Goal: Task Accomplishment & Management: Manage account settings

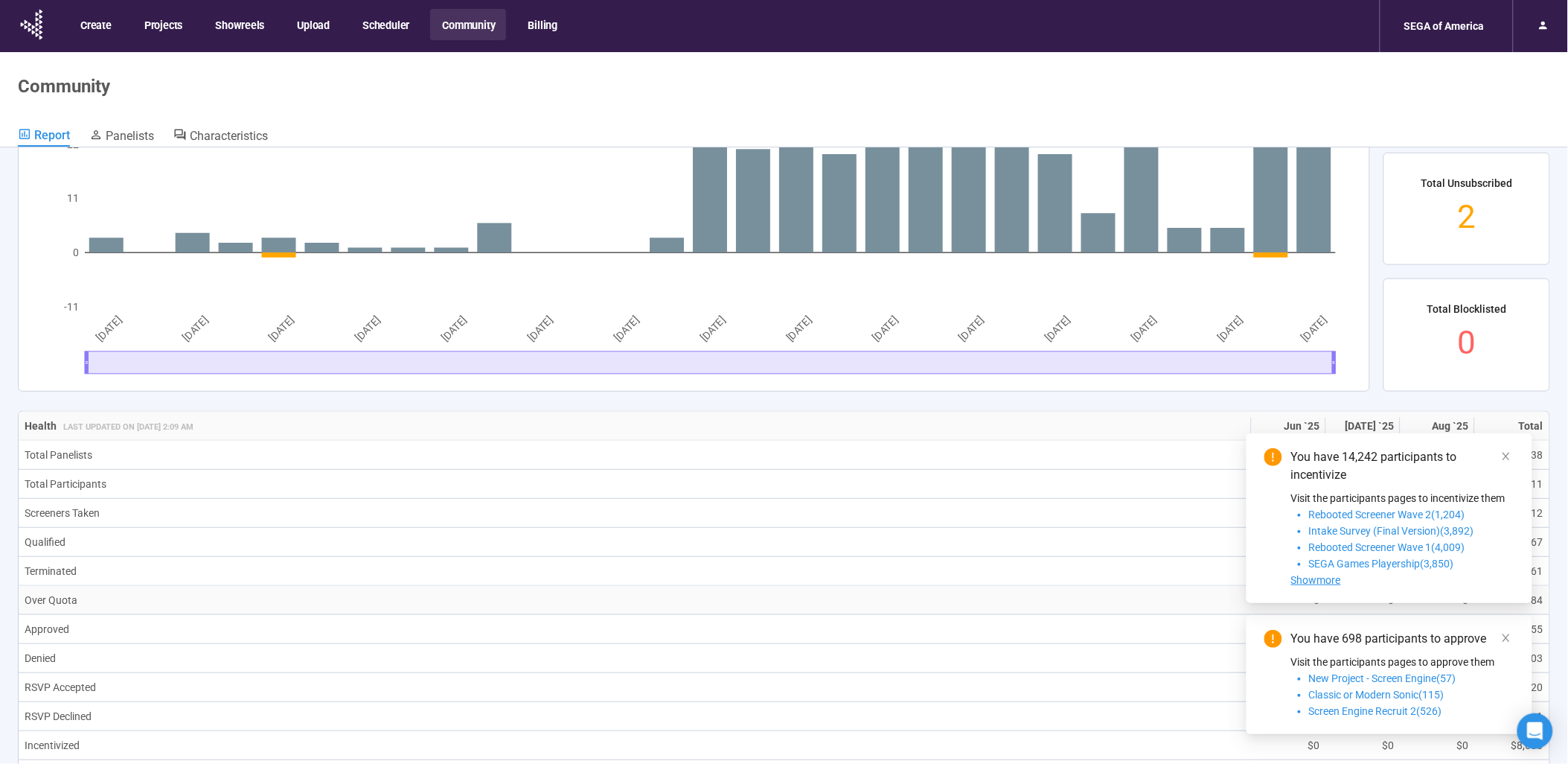
scroll to position [413, 0]
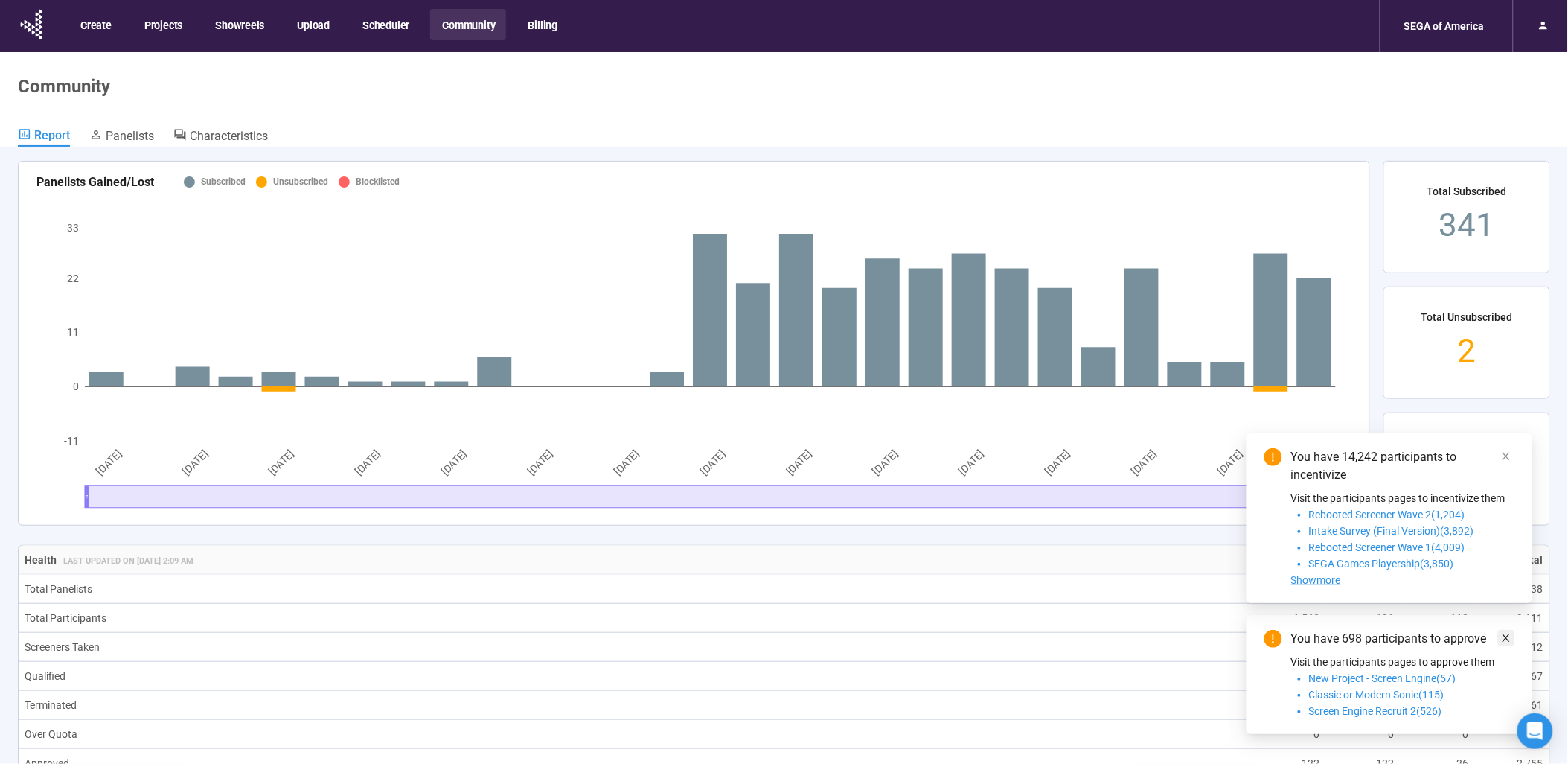
click at [1502, 642] on icon "close" at bounding box center [1506, 638] width 11 height 11
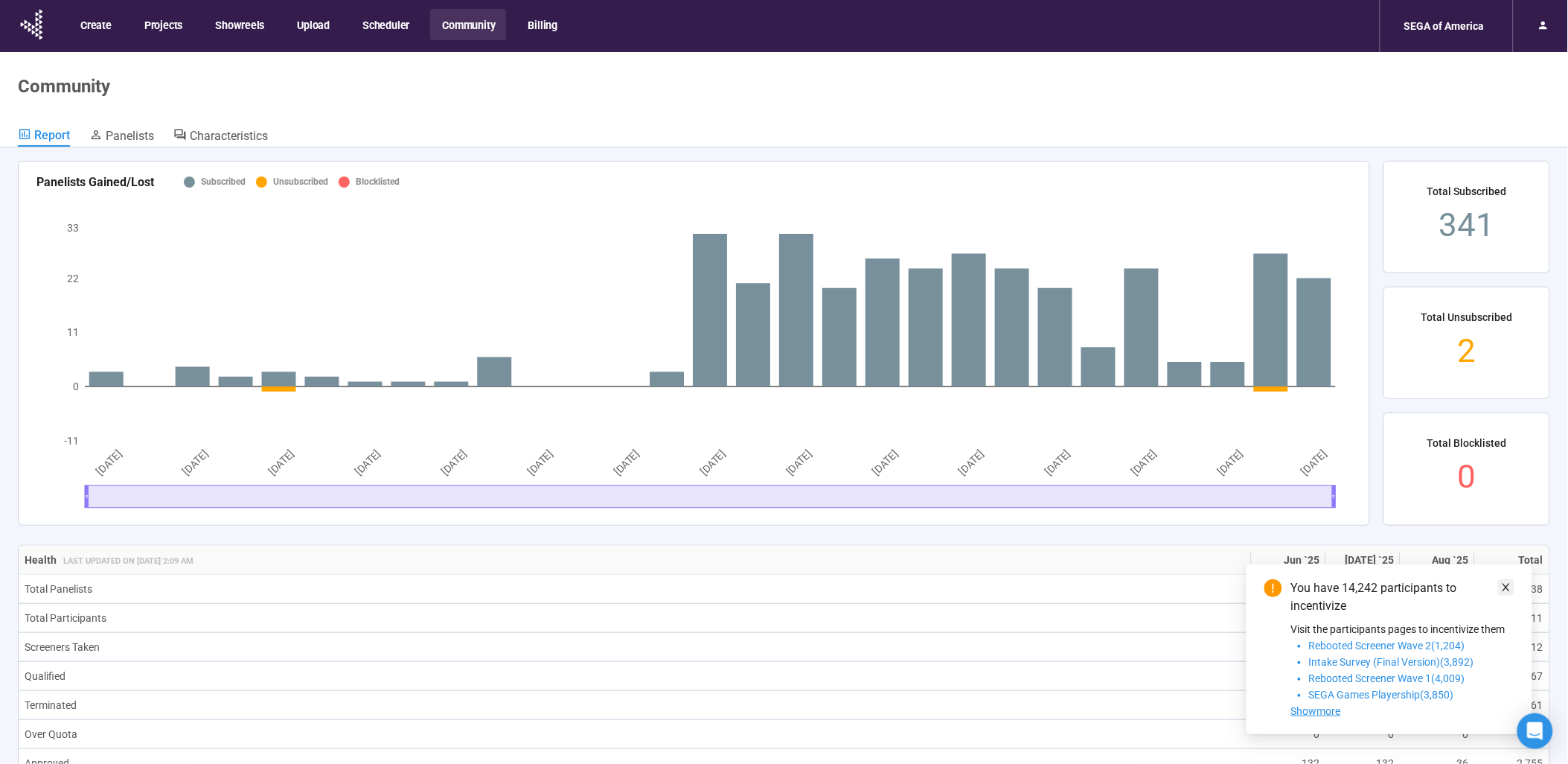
click at [1510, 590] on icon "close" at bounding box center [1506, 587] width 11 height 11
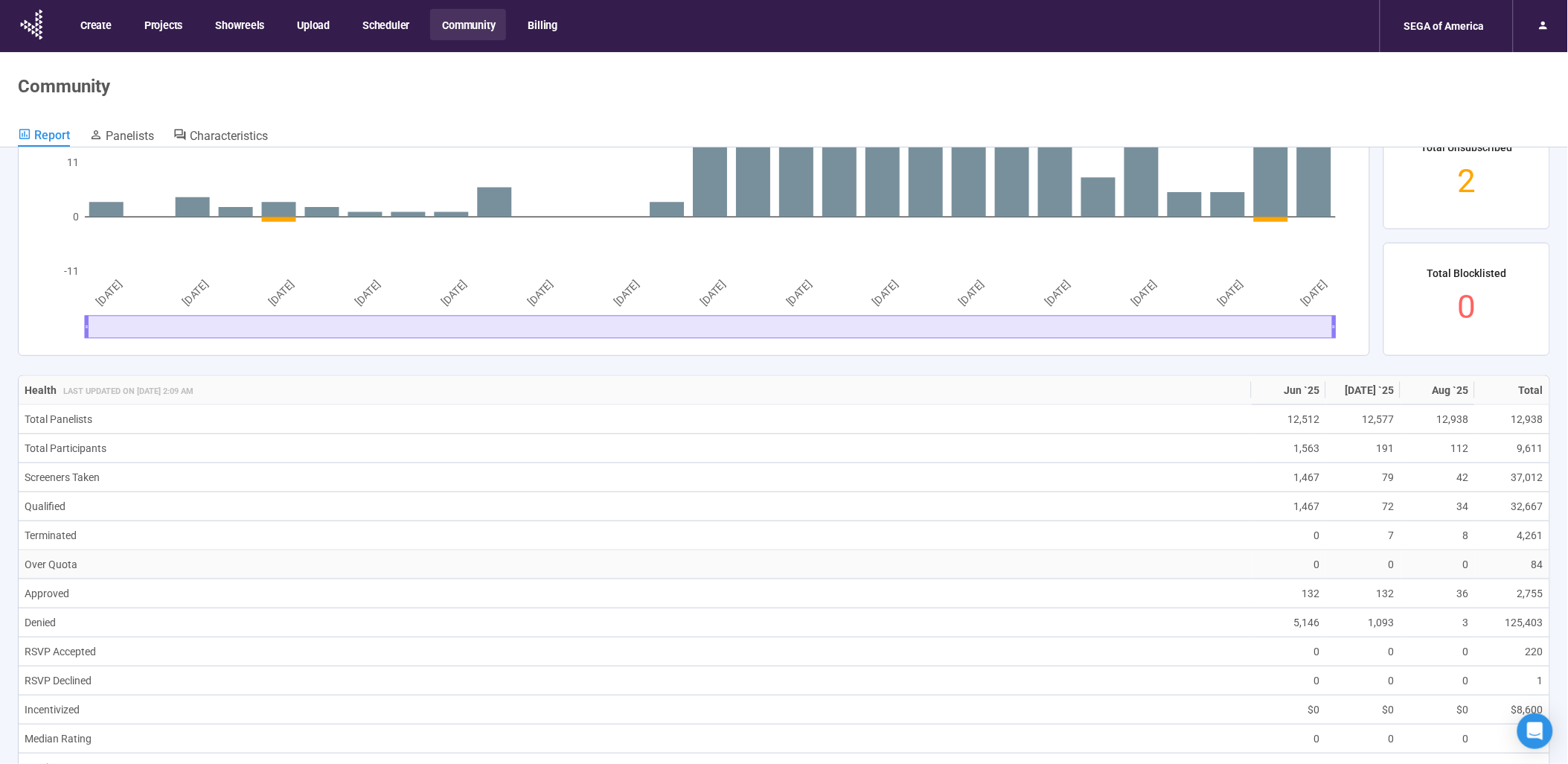
scroll to position [744, 0]
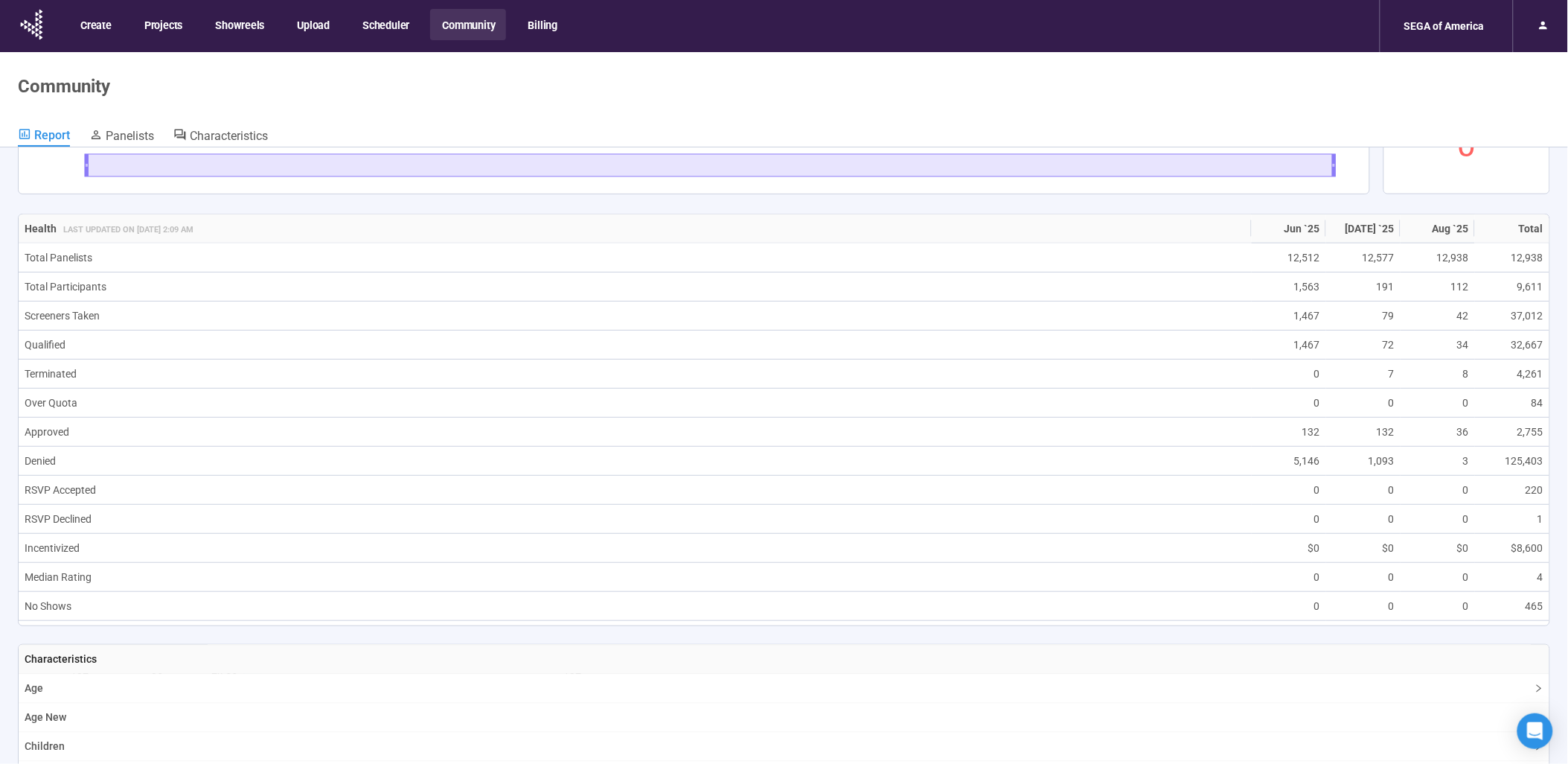
click at [475, 20] on button "Community" at bounding box center [467, 25] width 75 height 31
click at [124, 137] on span "Panelists" at bounding box center [130, 135] width 49 height 14
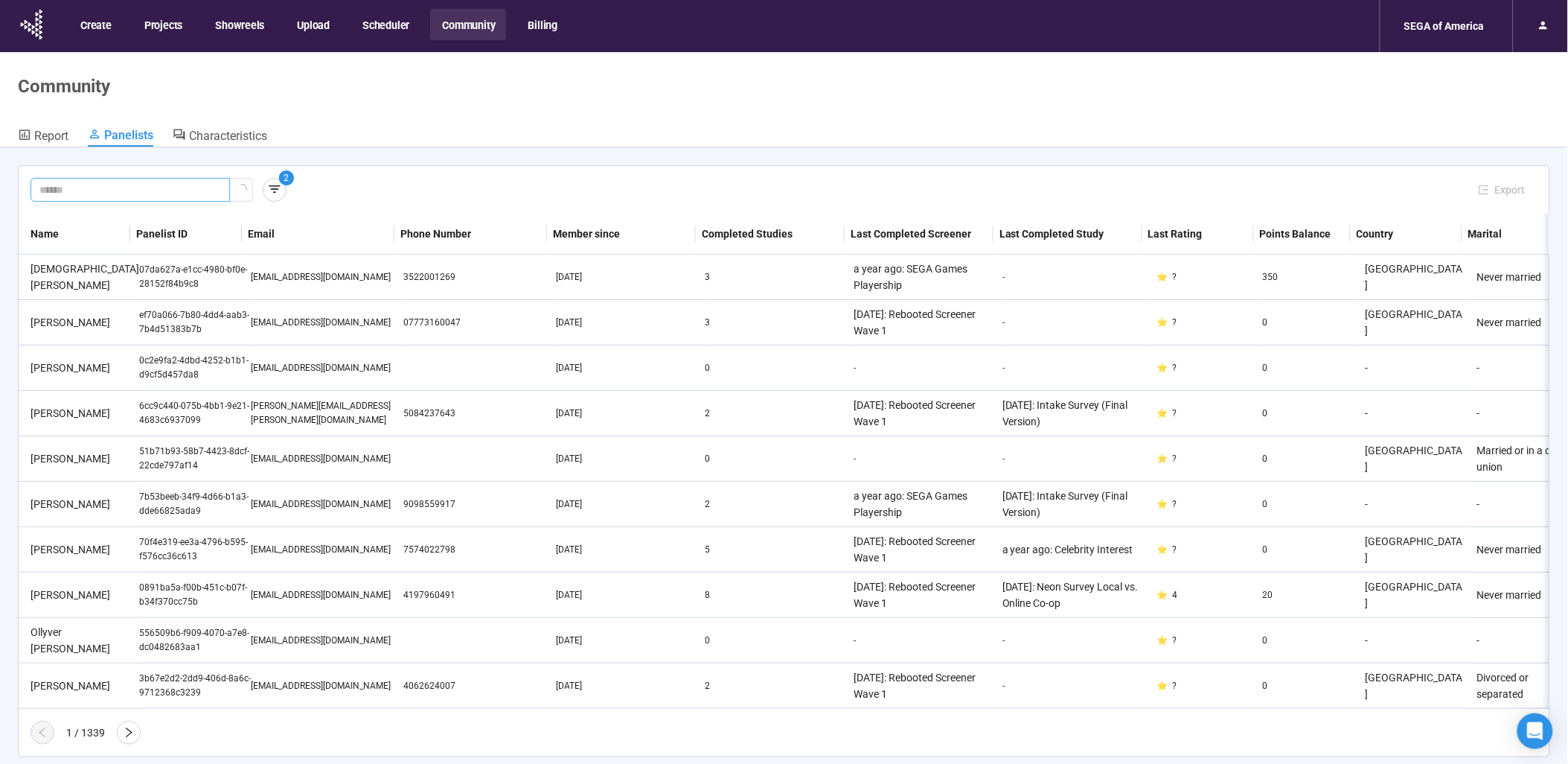
click at [161, 193] on input "text" at bounding box center [124, 190] width 169 height 17
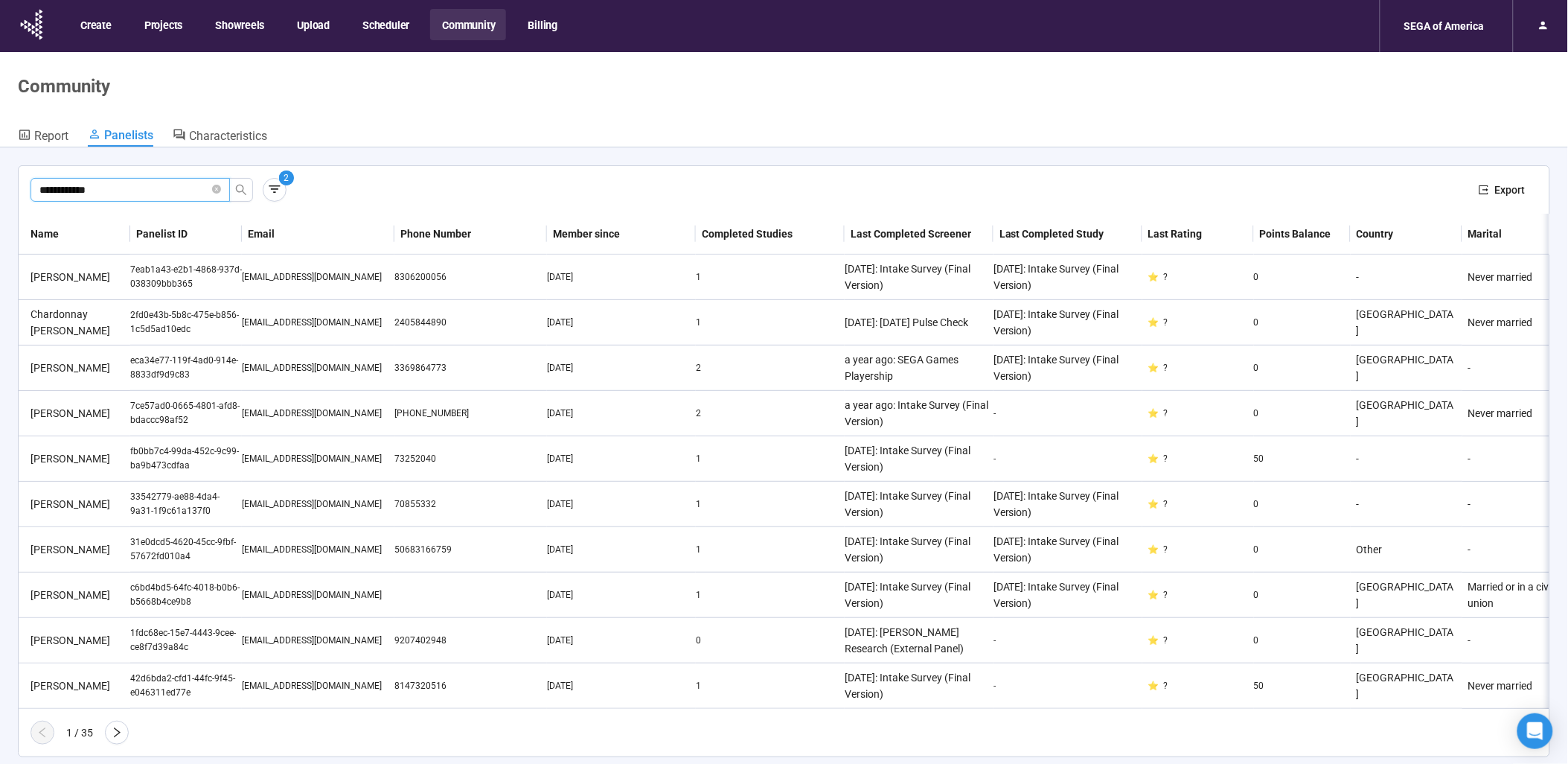
type input "**********"
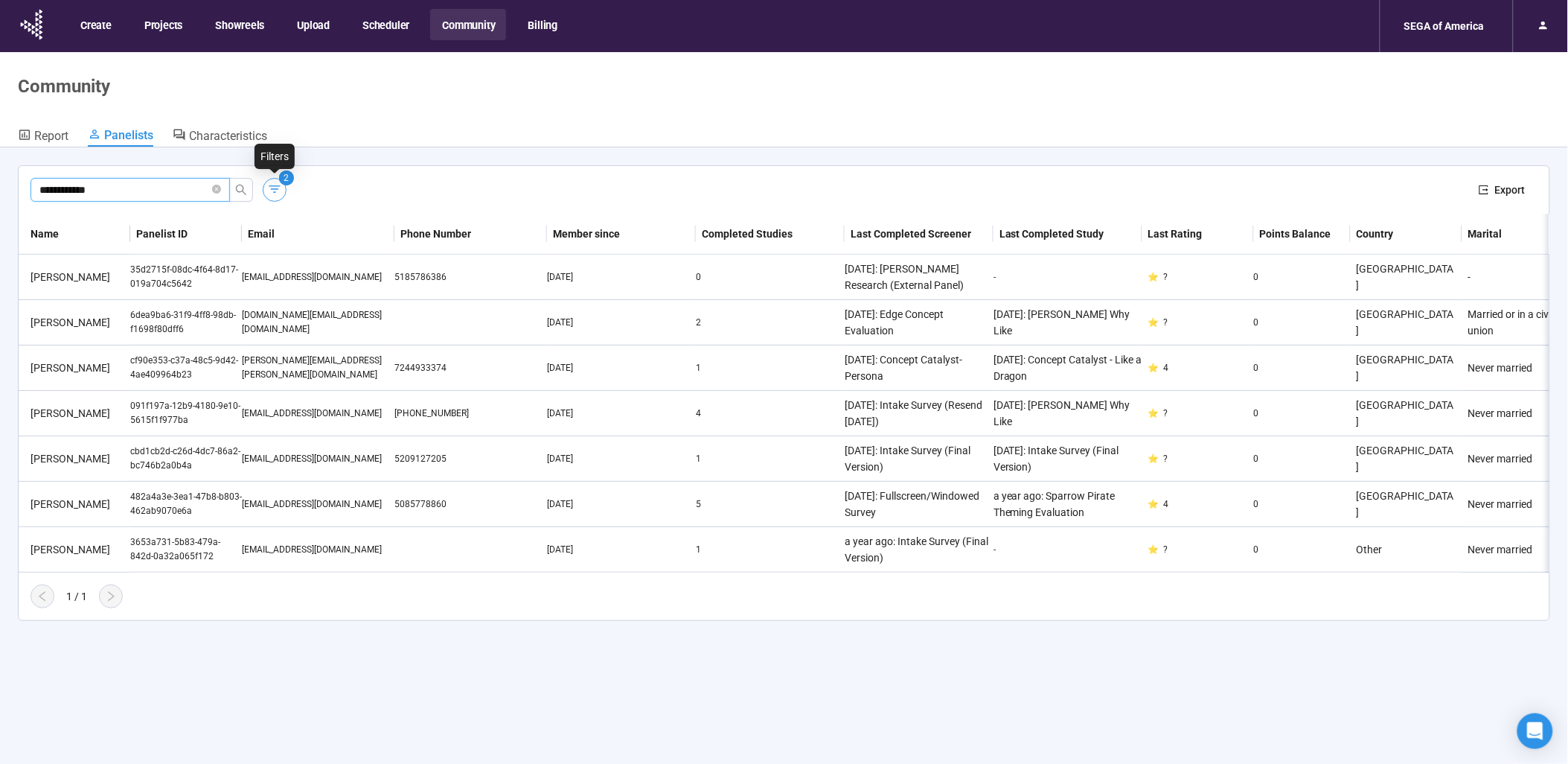
click at [275, 179] on button "button" at bounding box center [274, 189] width 24 height 24
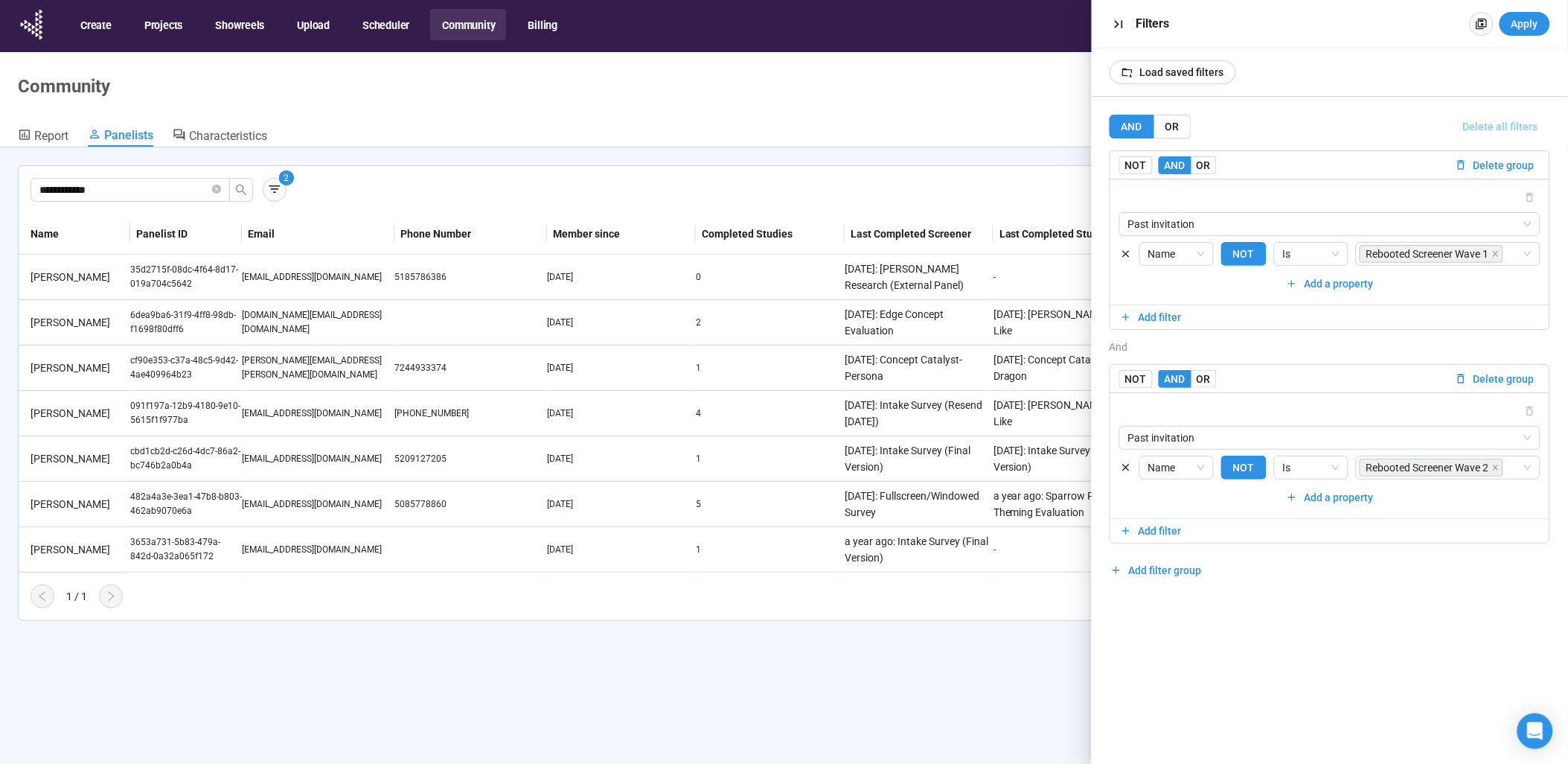
click at [1501, 131] on span "Delete all filters" at bounding box center [1500, 126] width 75 height 17
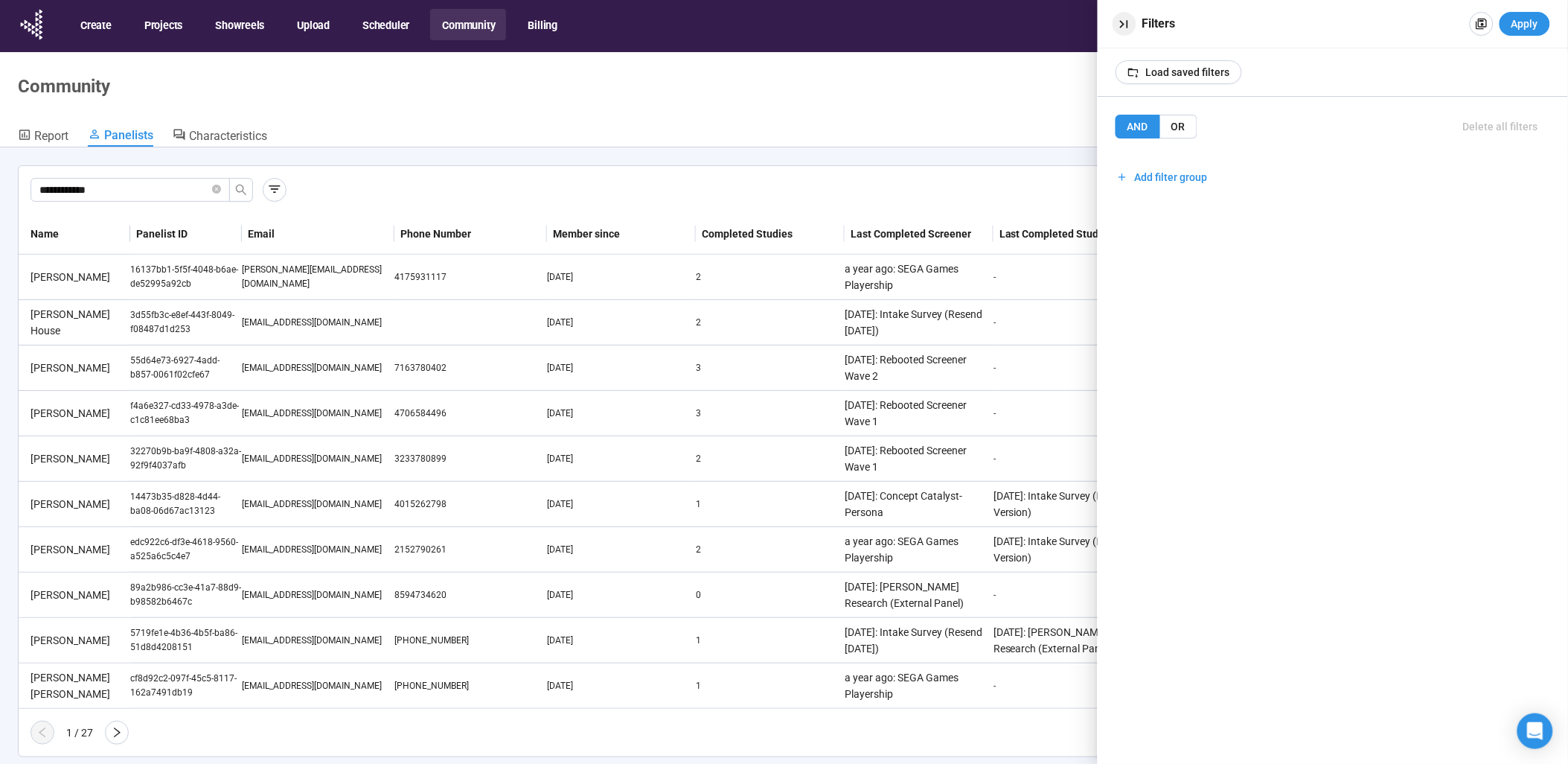
click at [1127, 24] on icon "button" at bounding box center [1124, 24] width 8 height 8
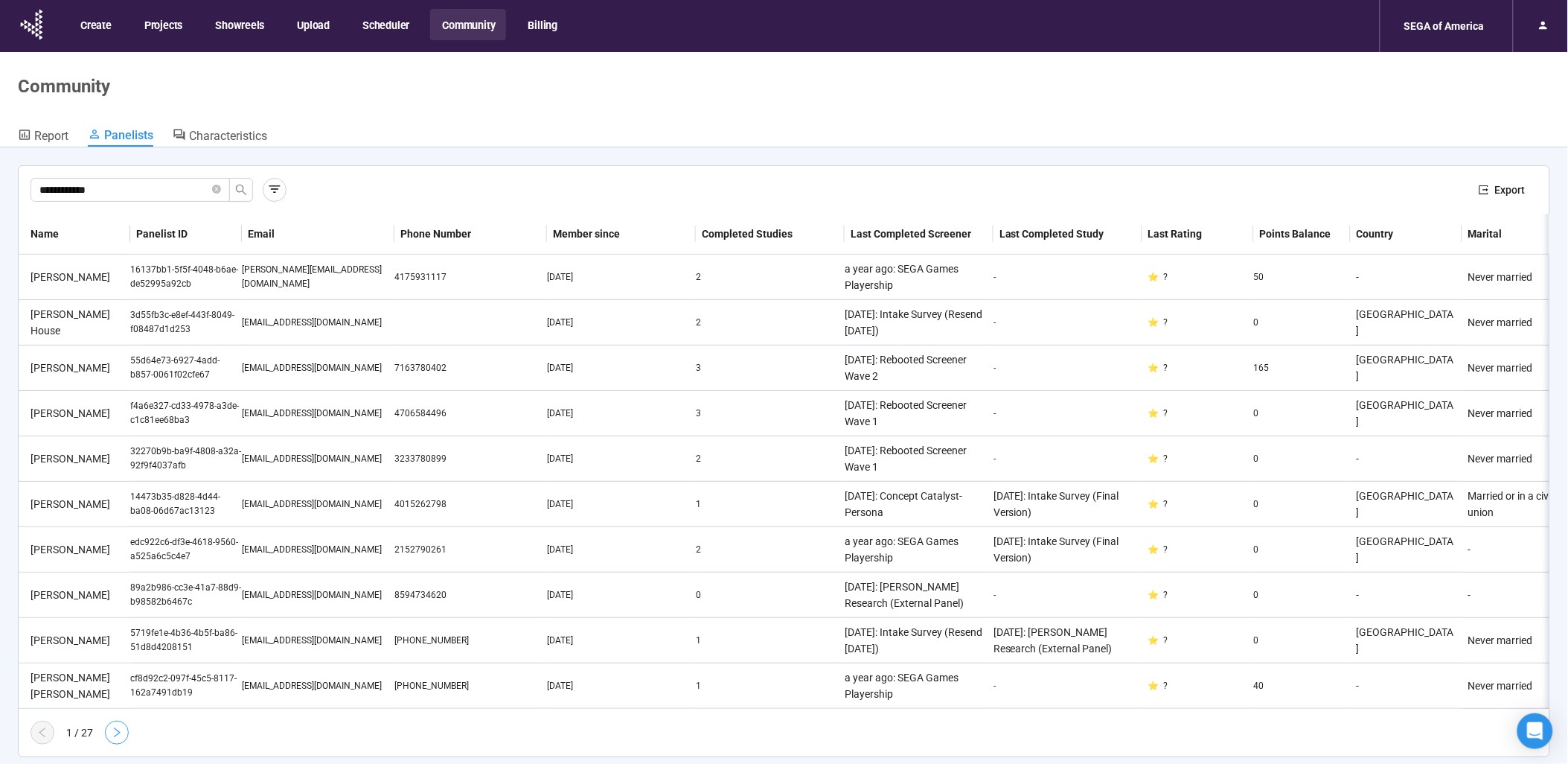
click at [121, 738] on icon "right" at bounding box center [116, 733] width 12 height 12
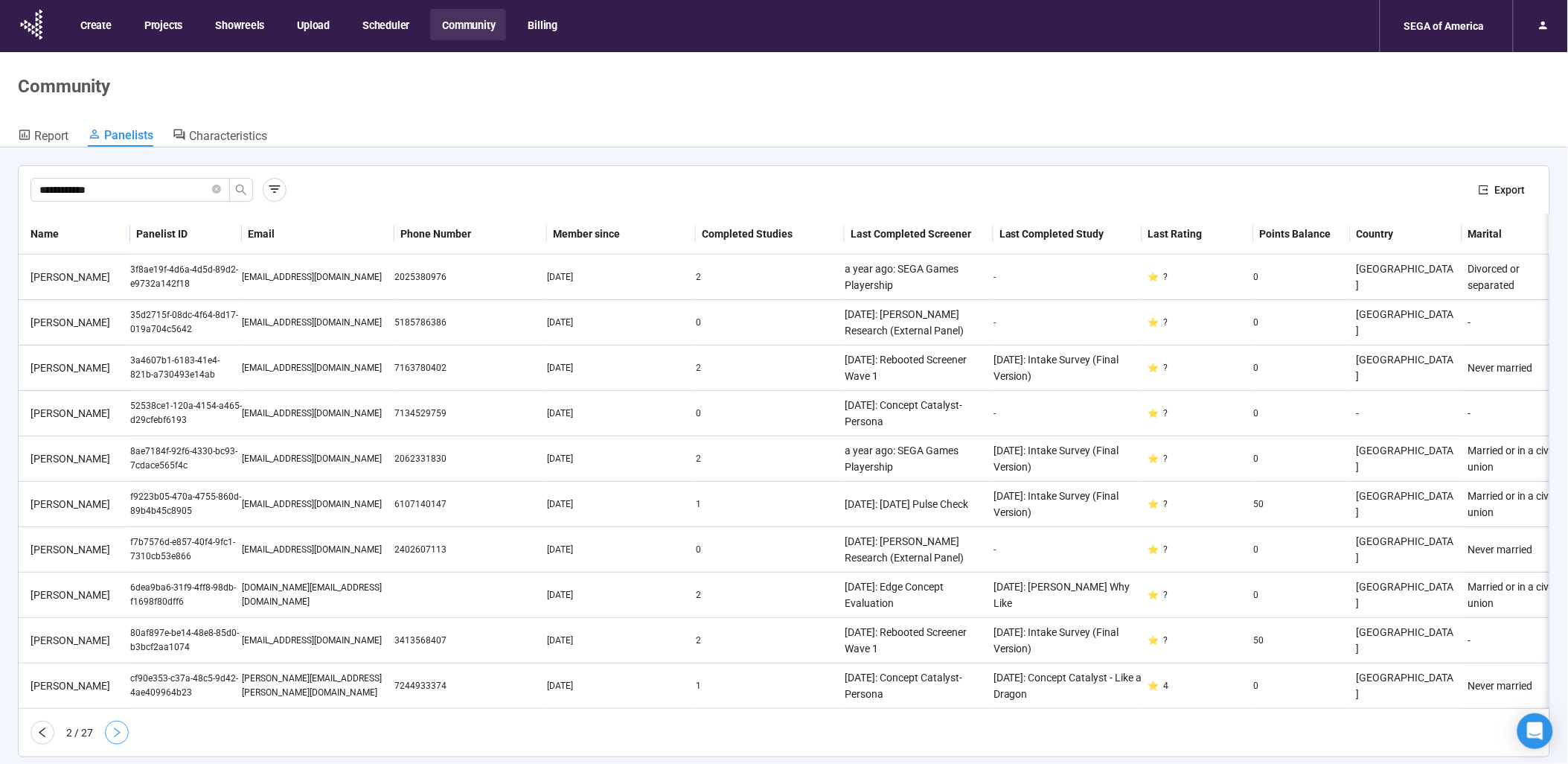
click at [127, 744] on button "button" at bounding box center [116, 732] width 24 height 24
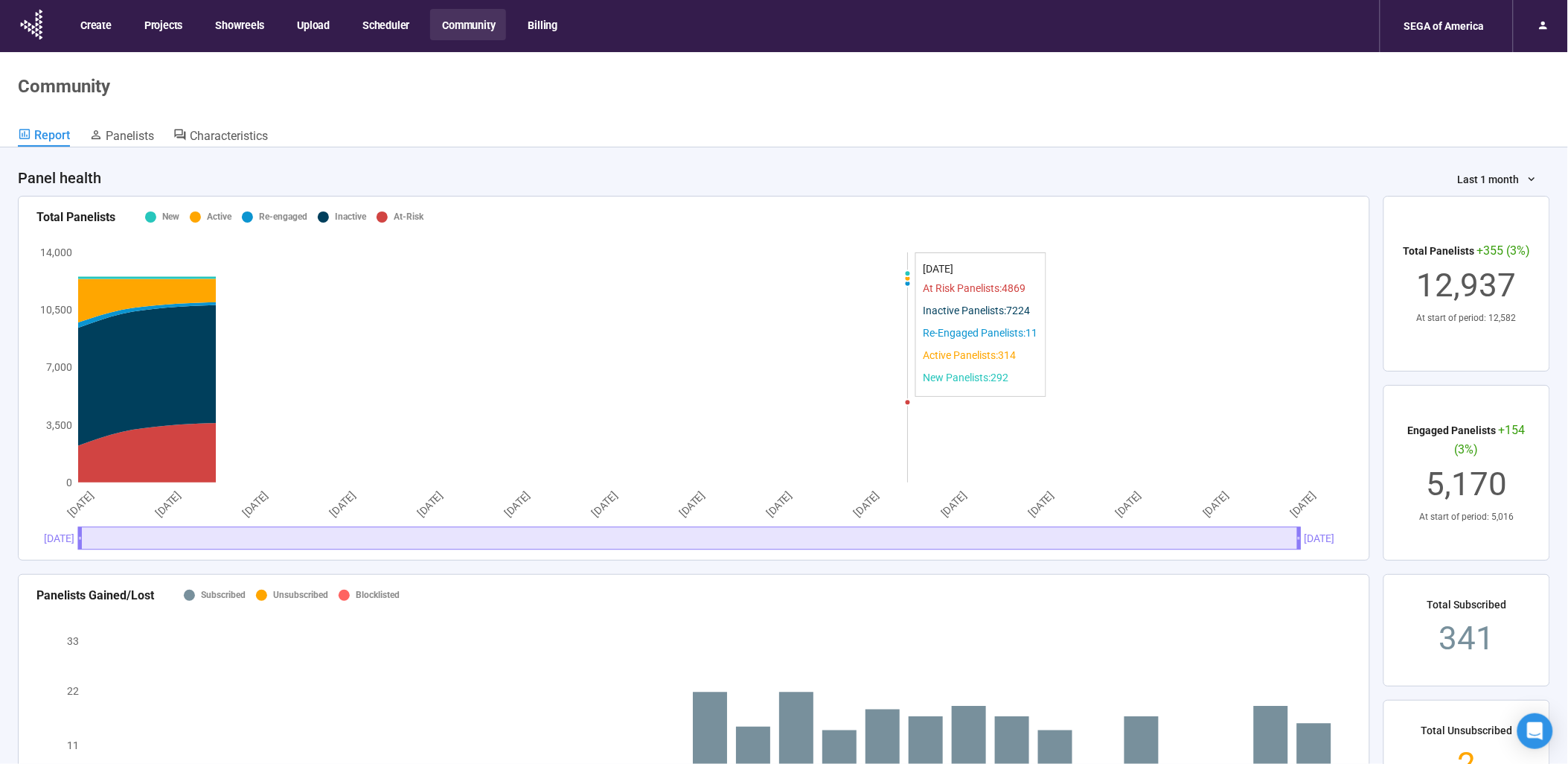
scroll to position [248, 0]
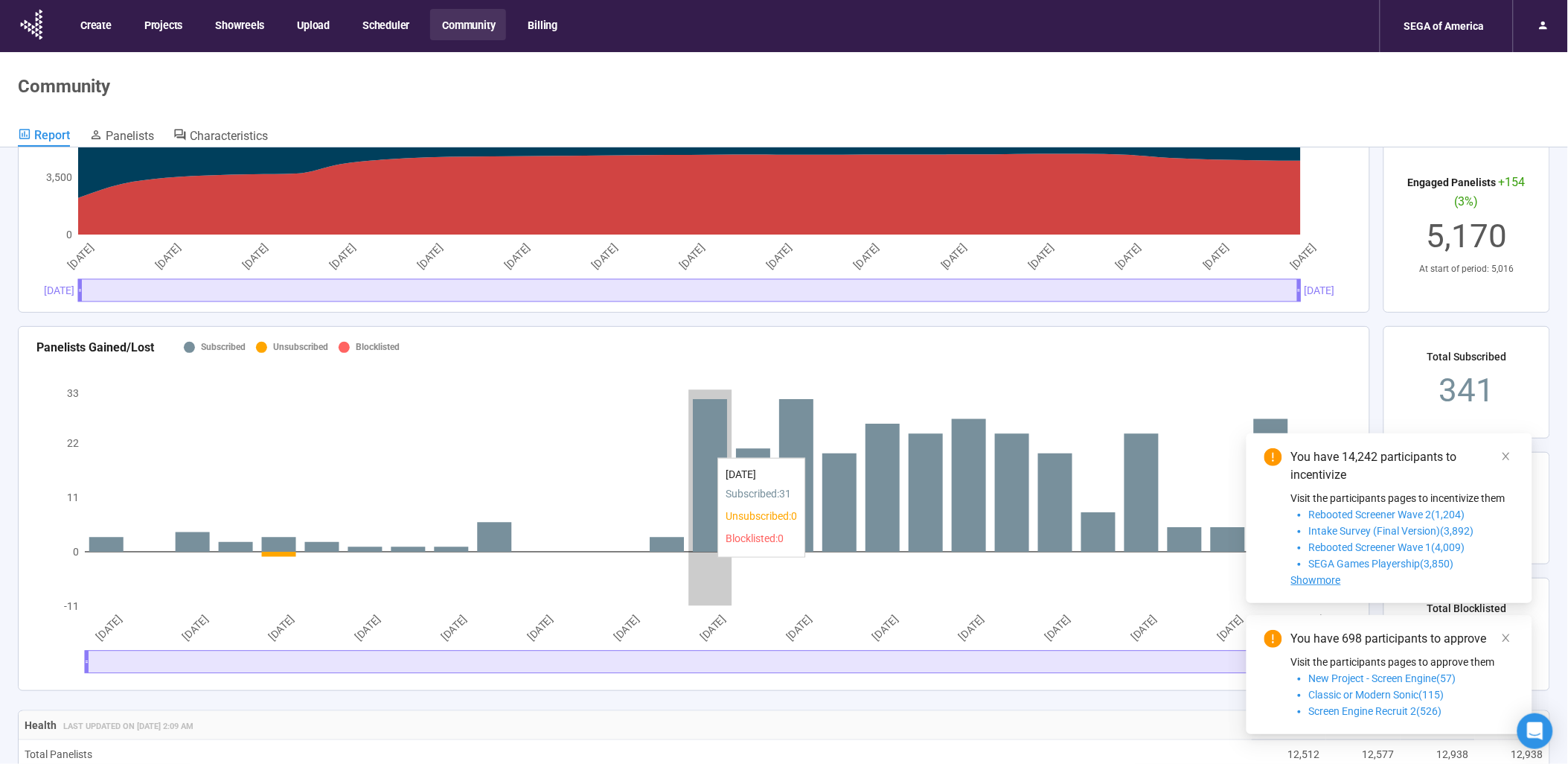
click at [719, 449] on icon at bounding box center [709, 475] width 34 height 153
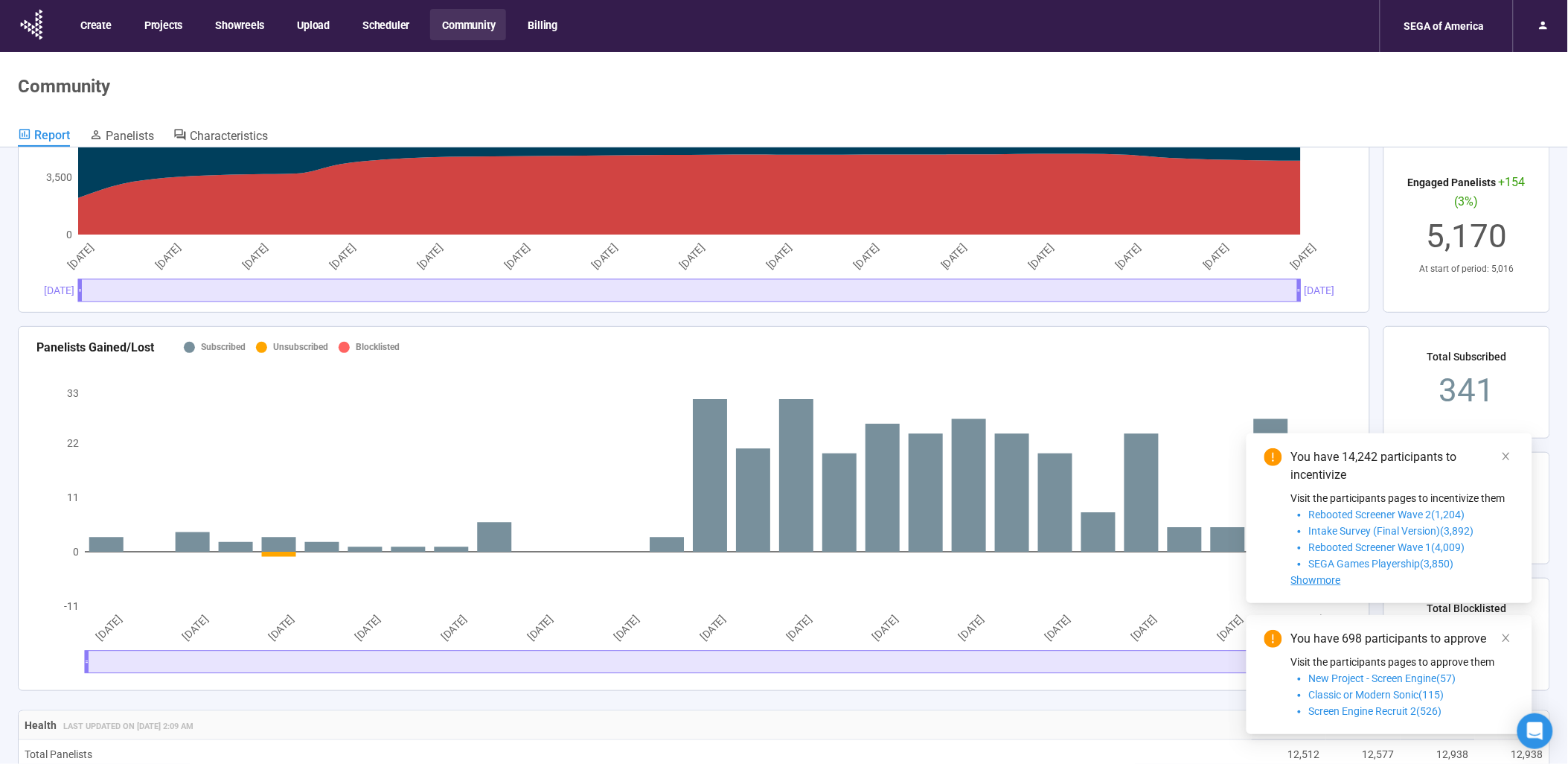
click at [1514, 450] on div "You have 14,242 participants to incentivize" at bounding box center [1402, 465] width 223 height 36
click at [1507, 453] on icon "close" at bounding box center [1506, 456] width 11 height 11
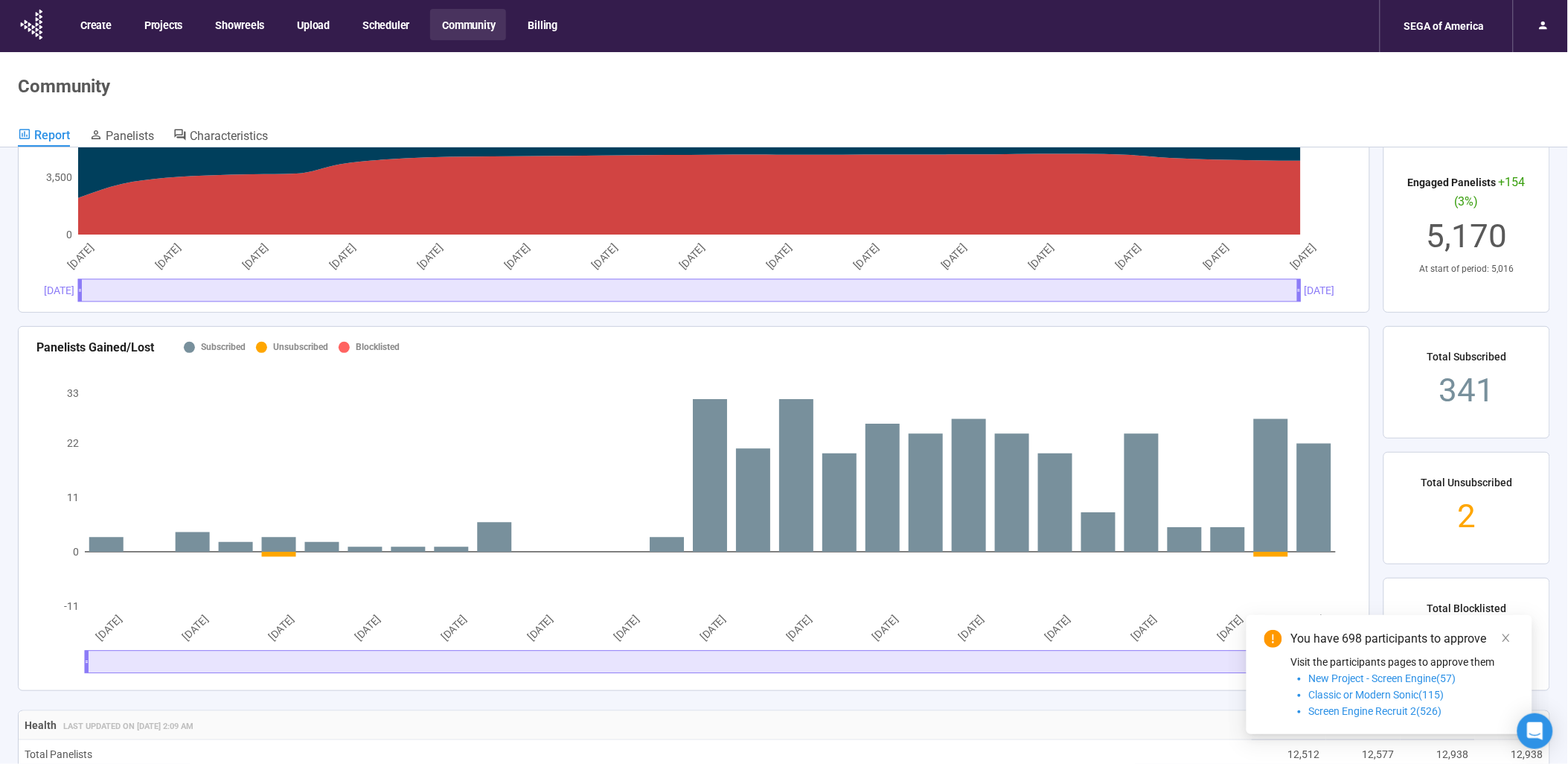
click at [1518, 634] on div "You have 698 participants to approve Visit the participants pages to approve th…" at bounding box center [1389, 674] width 286 height 119
click at [1508, 636] on icon "close" at bounding box center [1505, 638] width 7 height 7
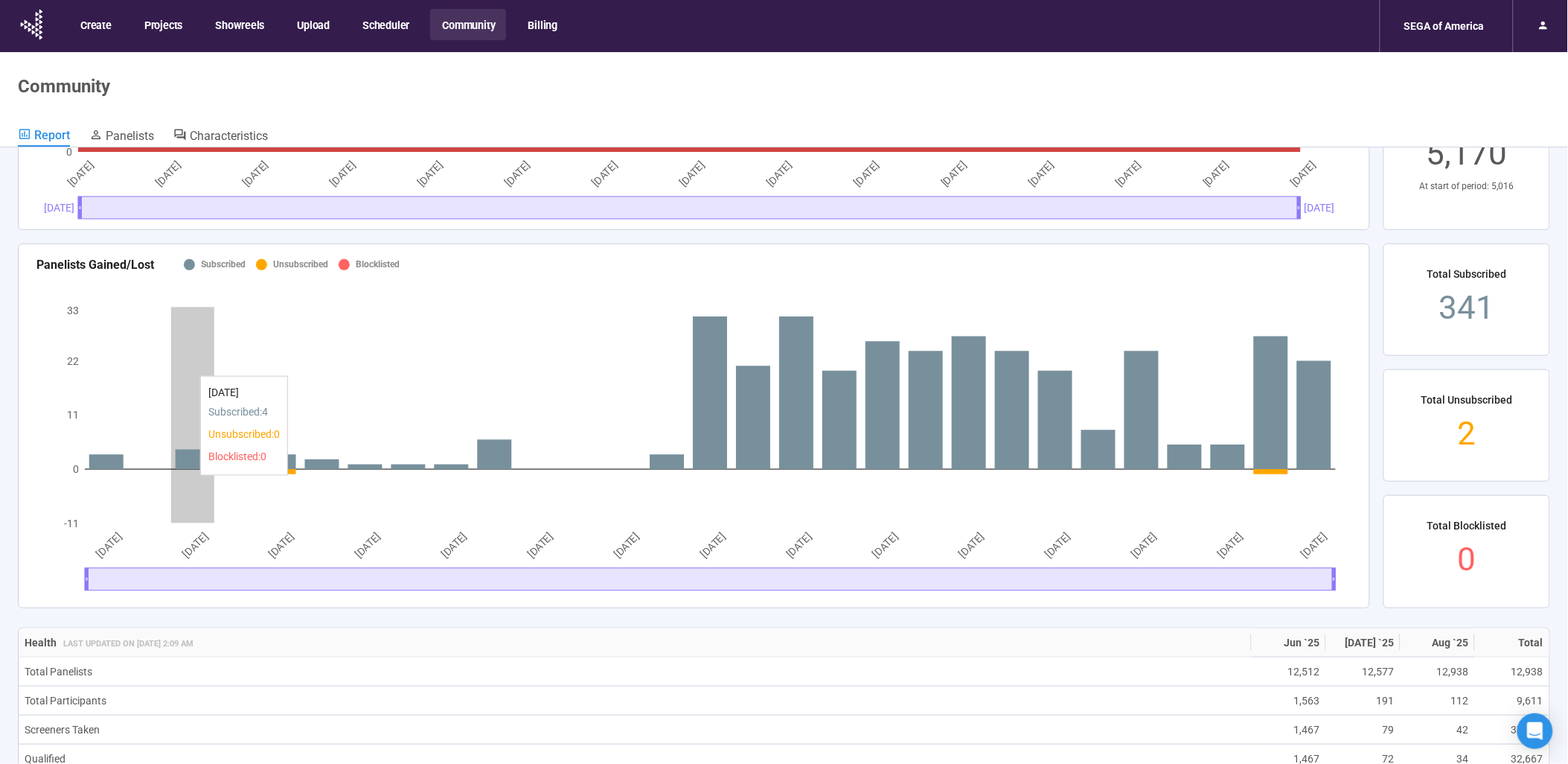
scroll to position [0, 0]
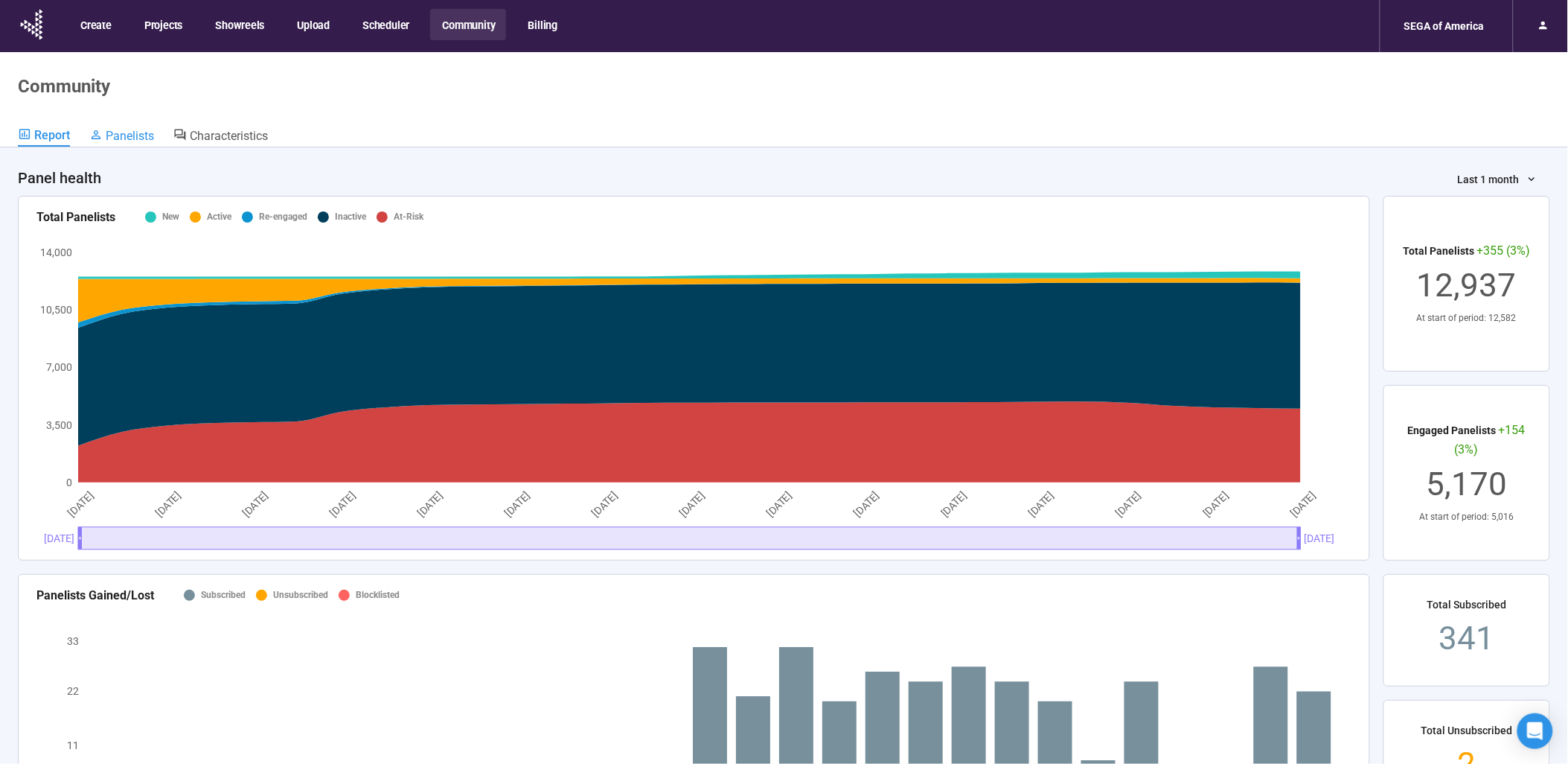
click at [127, 144] on link "Panelists" at bounding box center [121, 136] width 64 height 19
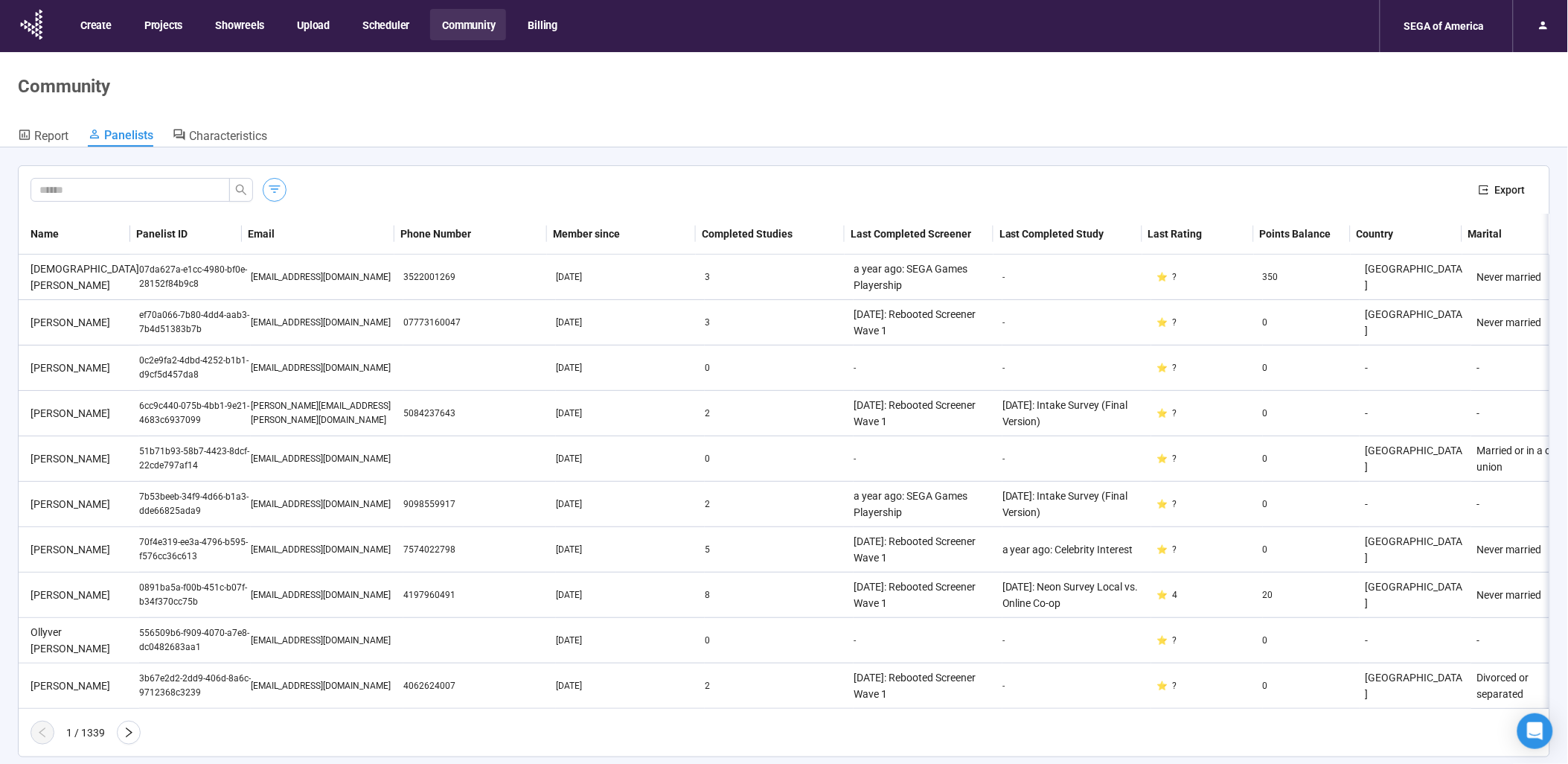
click at [278, 194] on icon "button" at bounding box center [275, 189] width 15 height 15
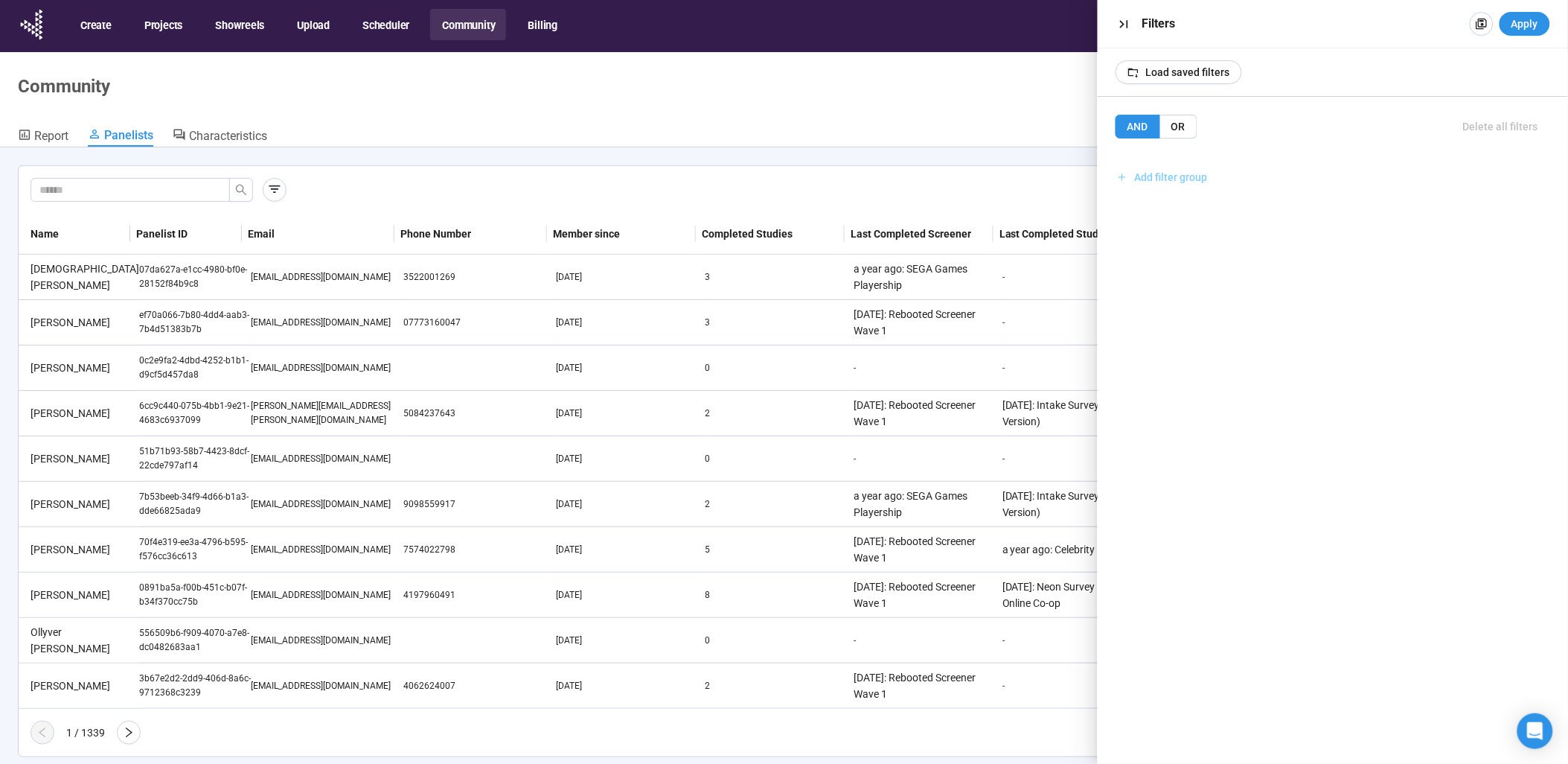
click at [1176, 184] on span "Add filter group" at bounding box center [1171, 178] width 73 height 17
click at [1164, 196] on div at bounding box center [1333, 187] width 433 height 19
click at [1163, 202] on span "Add filter" at bounding box center [1166, 210] width 43 height 17
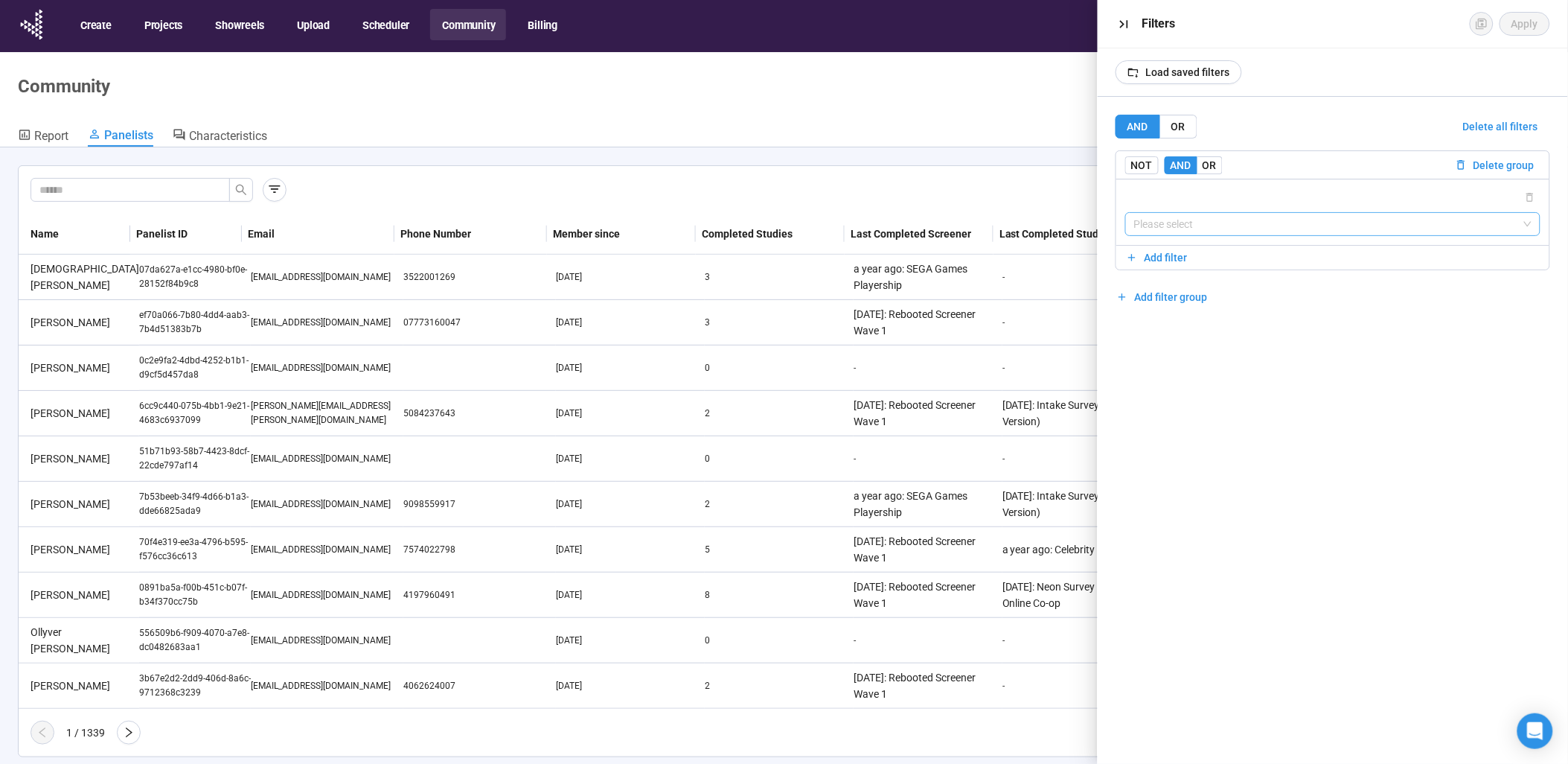
click at [1196, 226] on input "search" at bounding box center [1332, 224] width 397 height 22
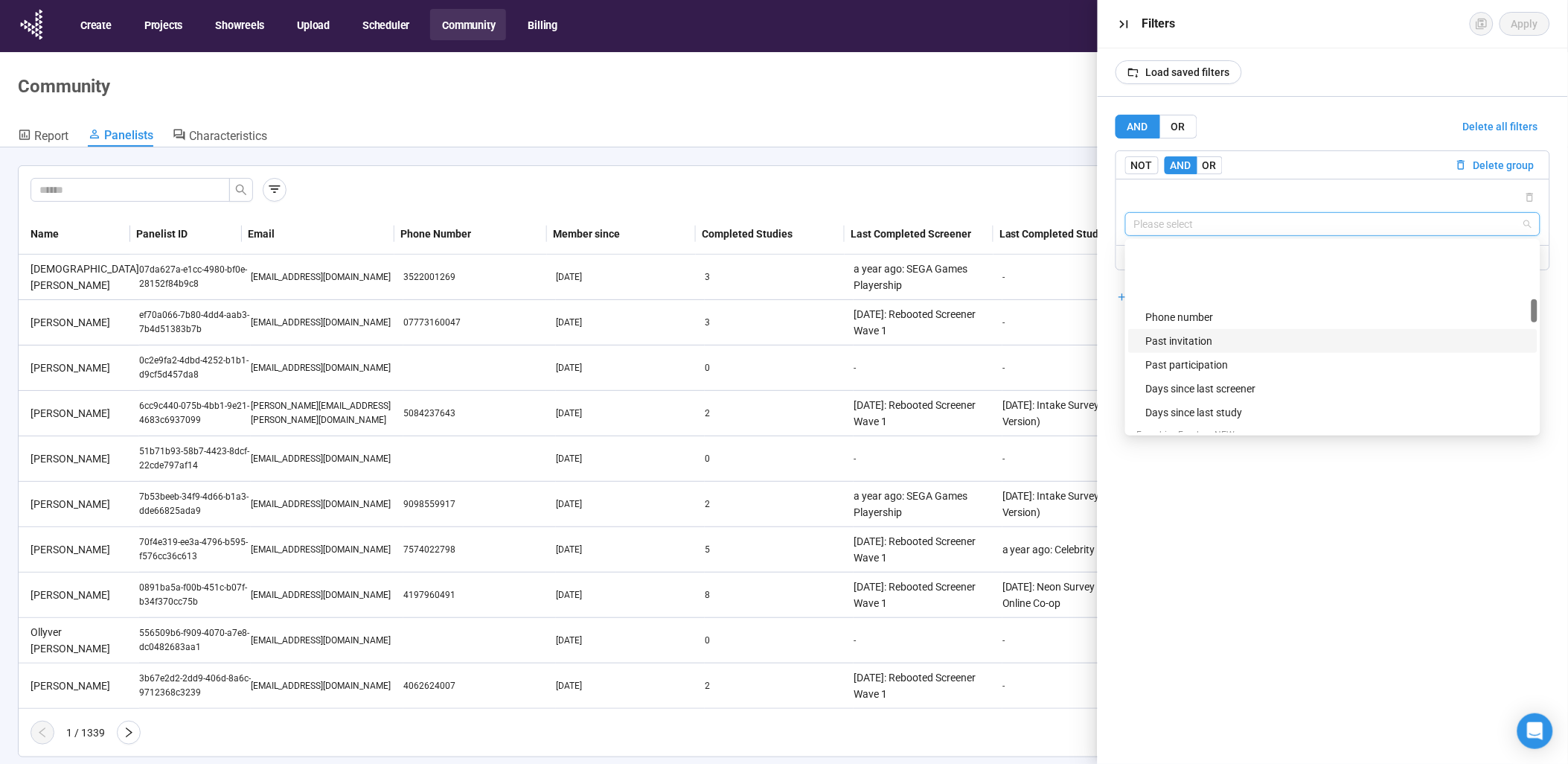
scroll to position [496, 0]
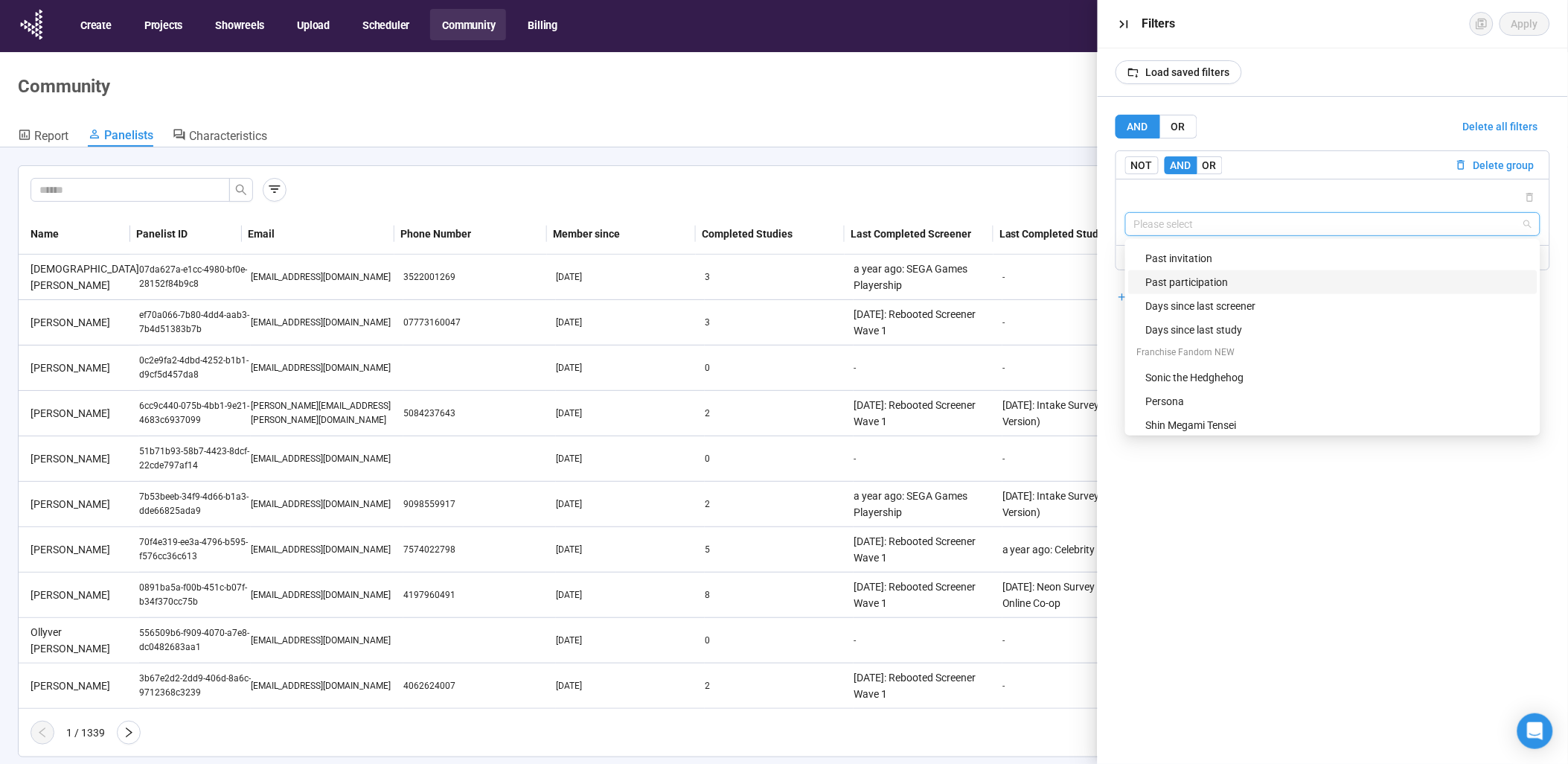
click at [1267, 272] on div "Past participation" at bounding box center [1333, 282] width 410 height 24
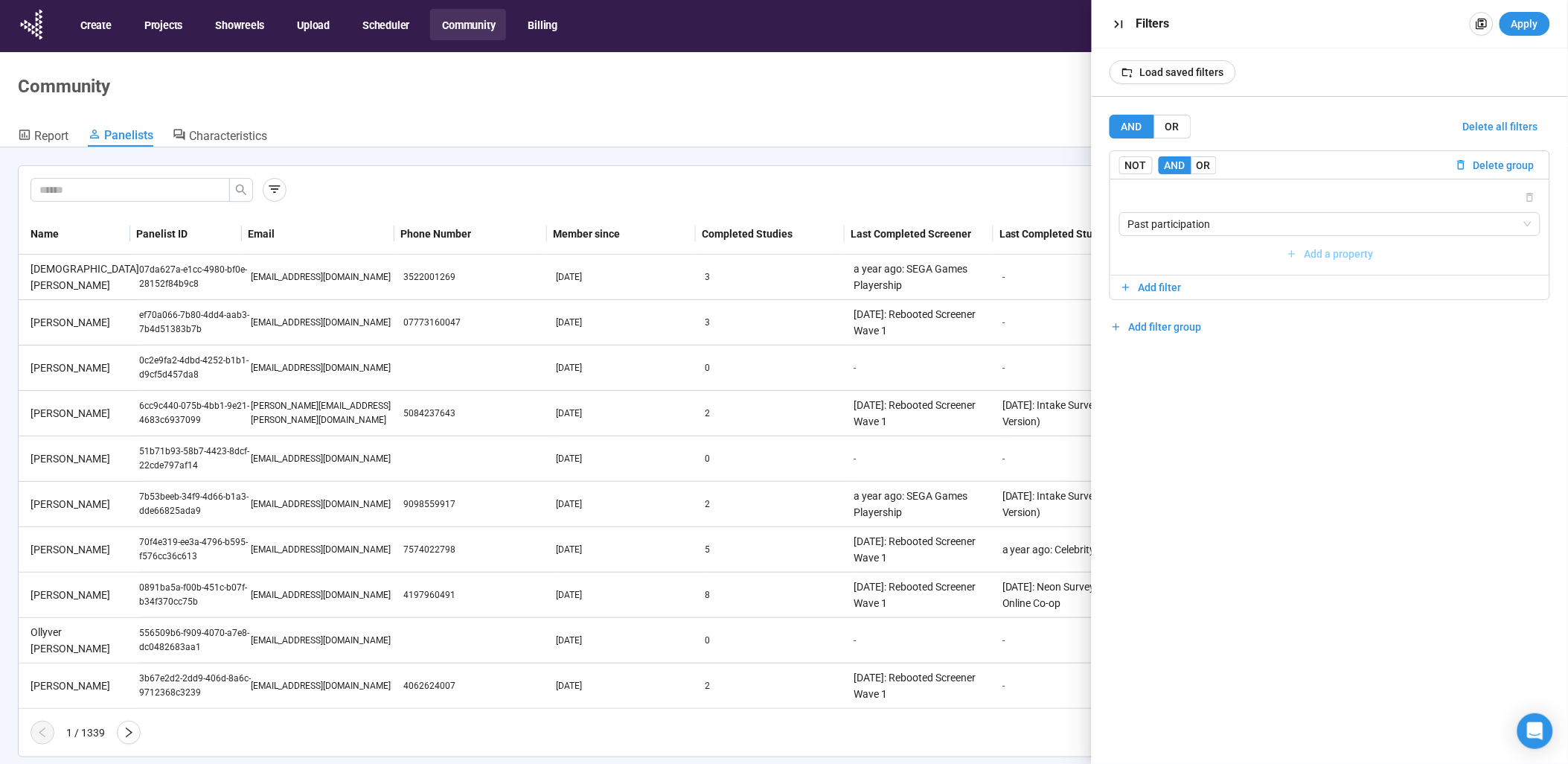
click at [1296, 249] on icon "button" at bounding box center [1291, 254] width 12 height 12
click at [1192, 257] on input "search" at bounding box center [1339, 254] width 383 height 22
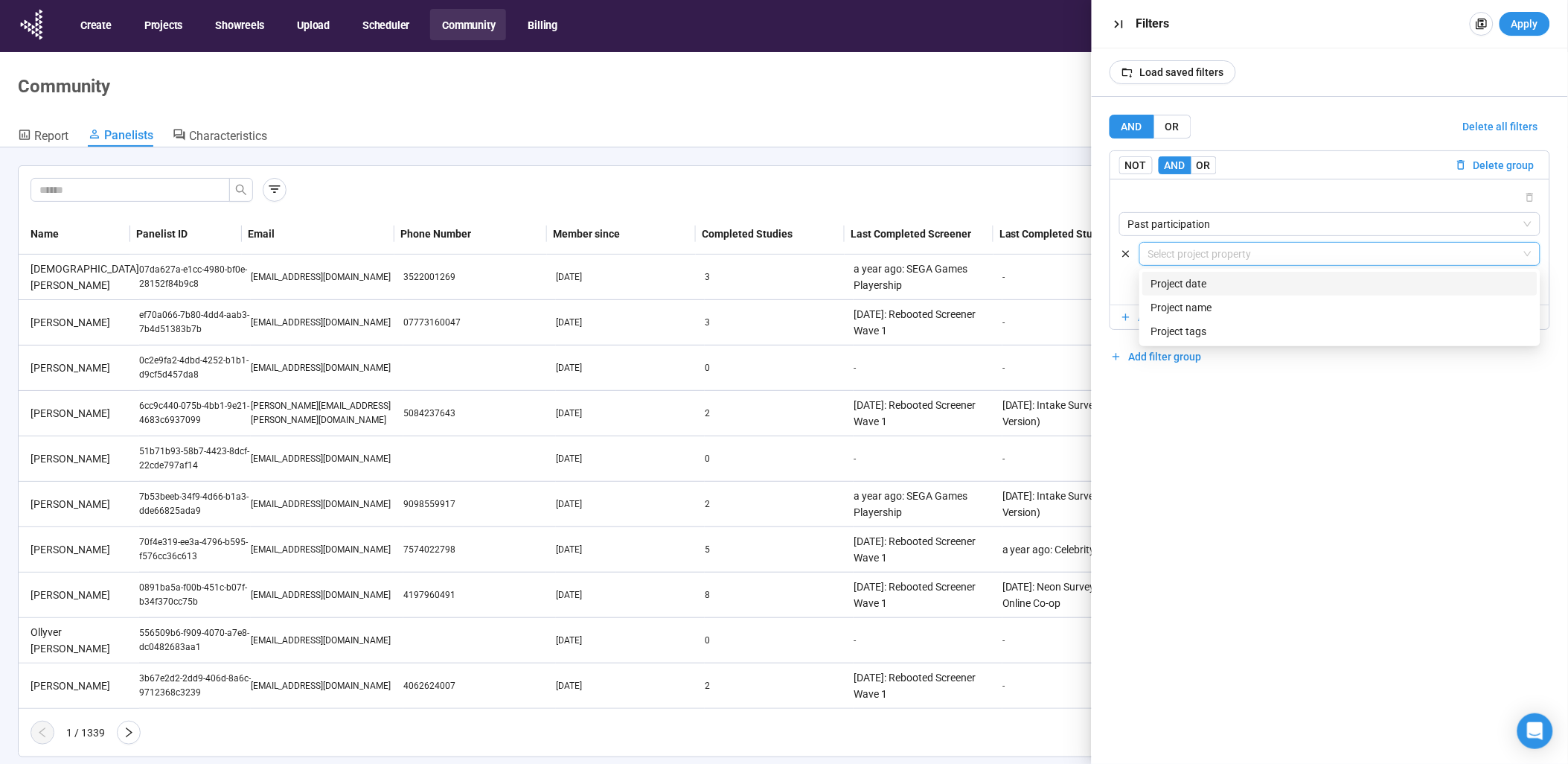
click at [1196, 278] on div "Date" at bounding box center [1339, 283] width 377 height 17
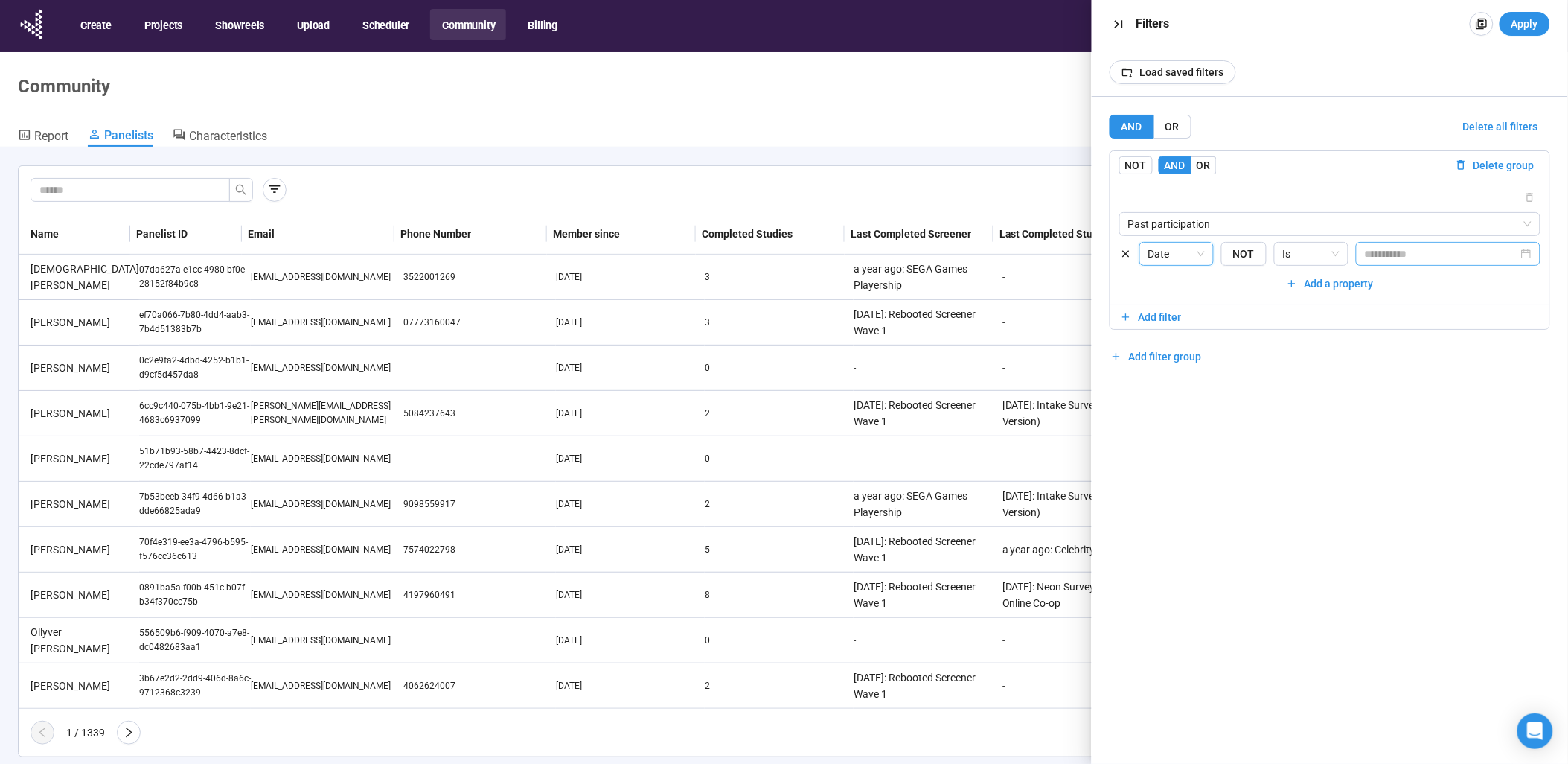
click at [1386, 254] on input at bounding box center [1442, 254] width 154 height 17
click at [1244, 256] on span "NOT" at bounding box center [1244, 254] width 45 height 24
click at [1308, 249] on span "Is" at bounding box center [1311, 254] width 56 height 22
click at [1243, 361] on div "AND OR Delete all filters NOT AND OR Delete group Past participation {"type":"S…" at bounding box center [1329, 241] width 440 height 254
click at [1239, 259] on span "NOT" at bounding box center [1244, 254] width 45 height 24
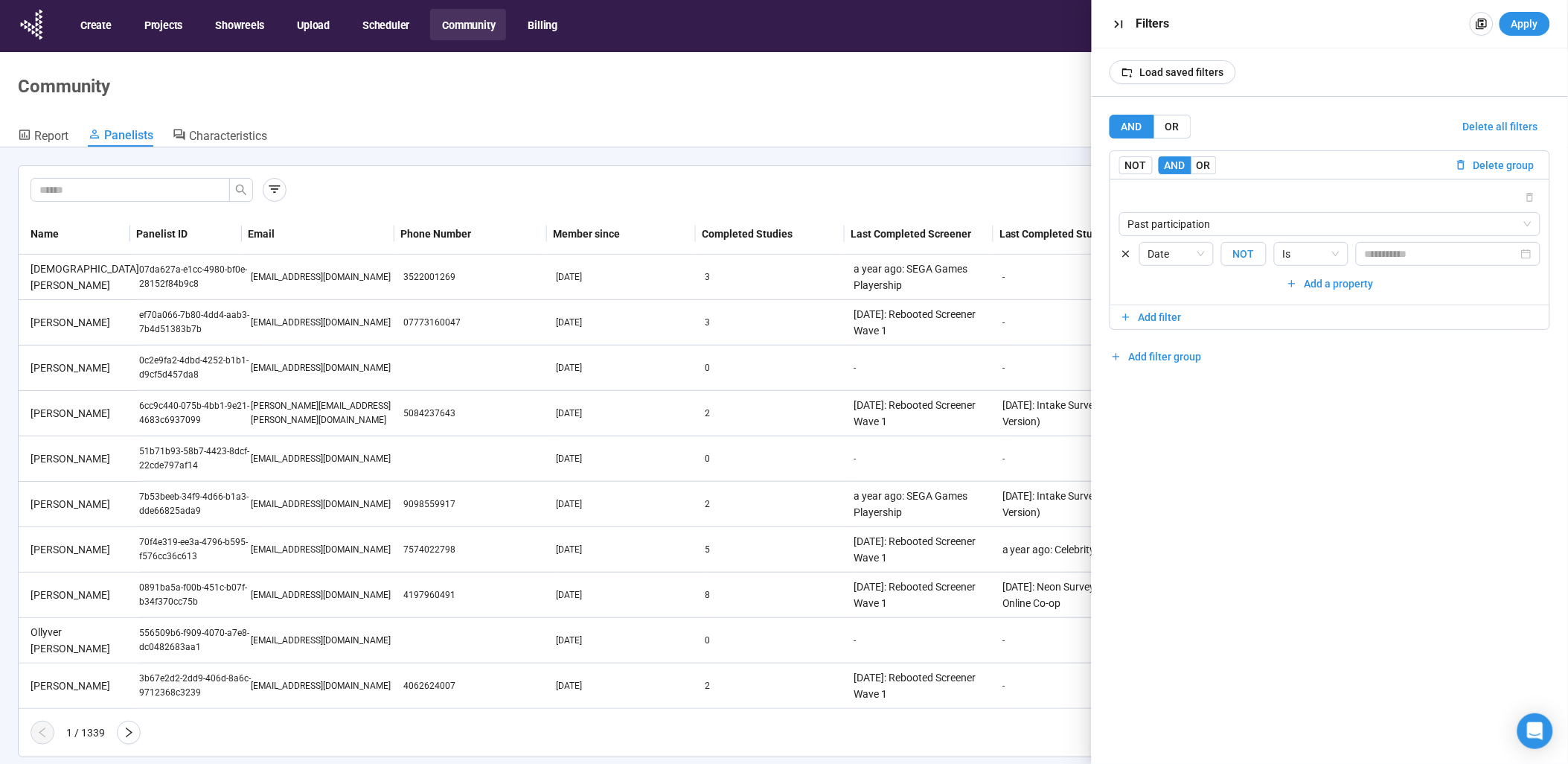
click at [1266, 249] on span "NOT" at bounding box center [1244, 254] width 45 height 24
click at [1297, 256] on span "Is" at bounding box center [1311, 254] width 56 height 22
click at [1306, 282] on div "Before" at bounding box center [1310, 283] width 50 height 17
click at [1388, 253] on input at bounding box center [1442, 254] width 154 height 17
type input "**********"
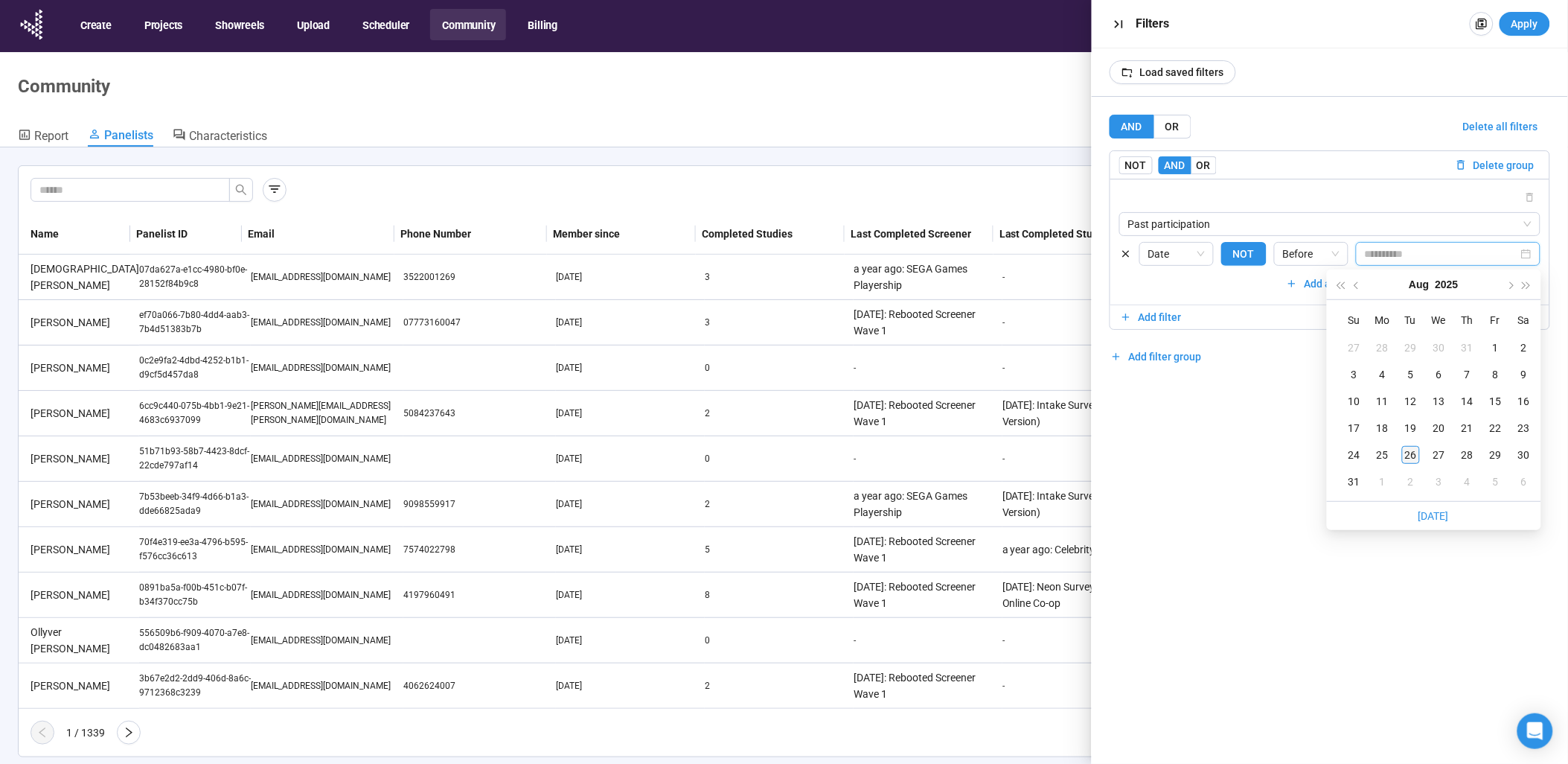
click at [1409, 448] on div "26" at bounding box center [1411, 455] width 18 height 18
click at [1525, 31] on span "Apply" at bounding box center [1524, 24] width 26 height 17
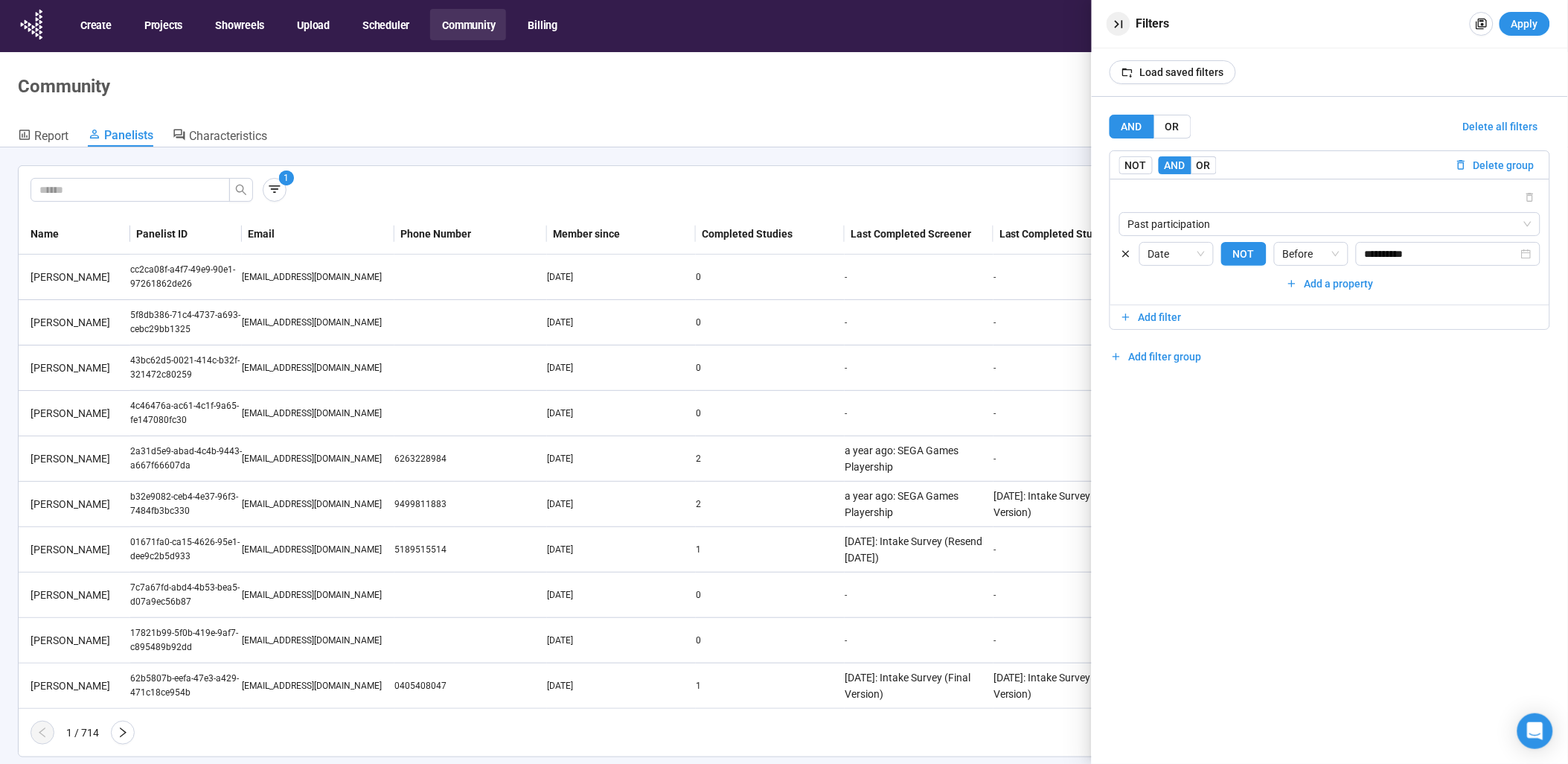
click at [1116, 25] on icon "button" at bounding box center [1118, 24] width 16 height 16
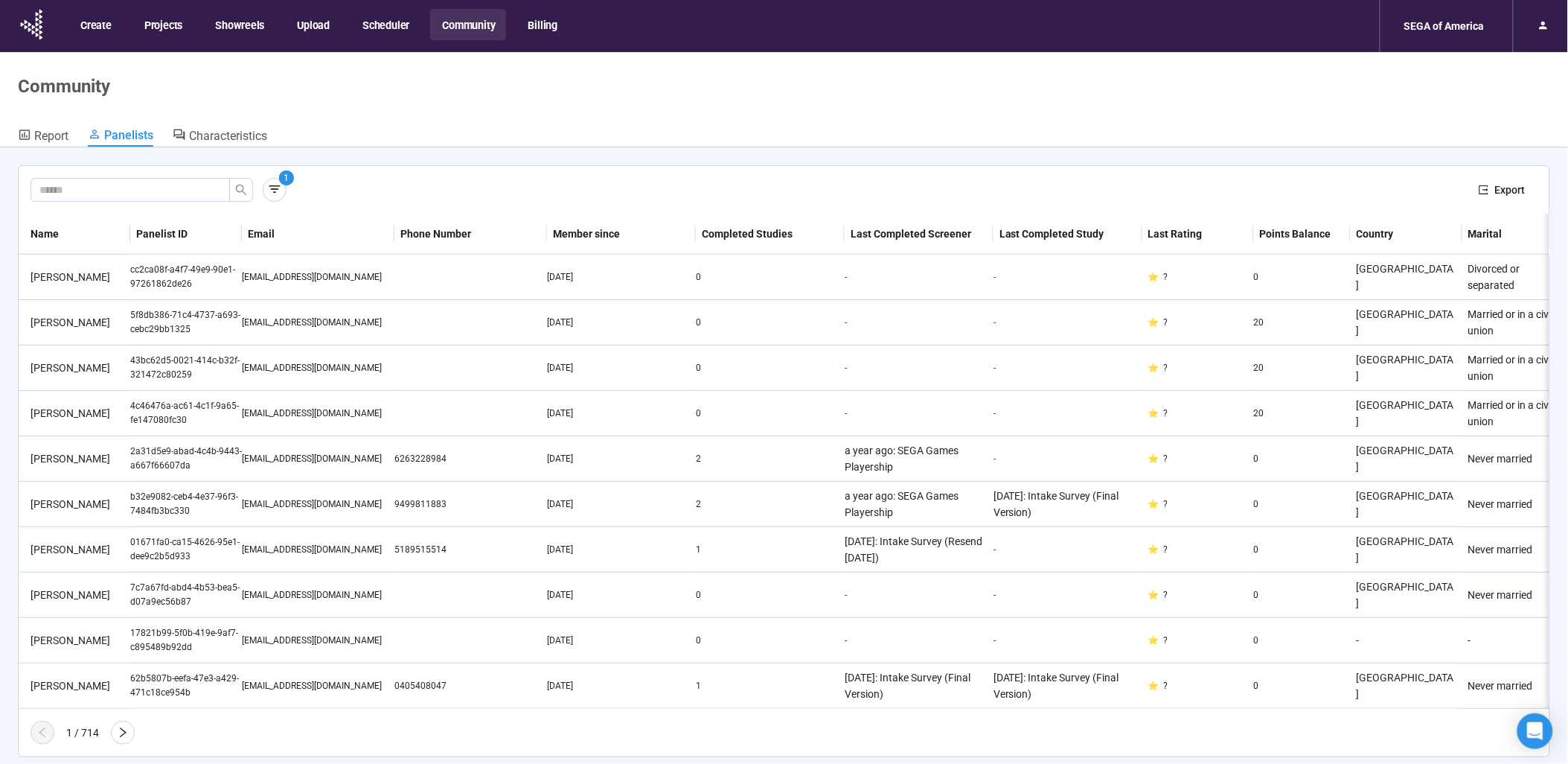
click at [571, 234] on th "Member since" at bounding box center [621, 235] width 149 height 41
drag, startPoint x: 576, startPoint y: 232, endPoint x: 530, endPoint y: 212, distance: 50.2
click at [531, 211] on div "1 Export" at bounding box center [784, 190] width 1531 height 48
click at [277, 184] on icon "button" at bounding box center [275, 189] width 15 height 15
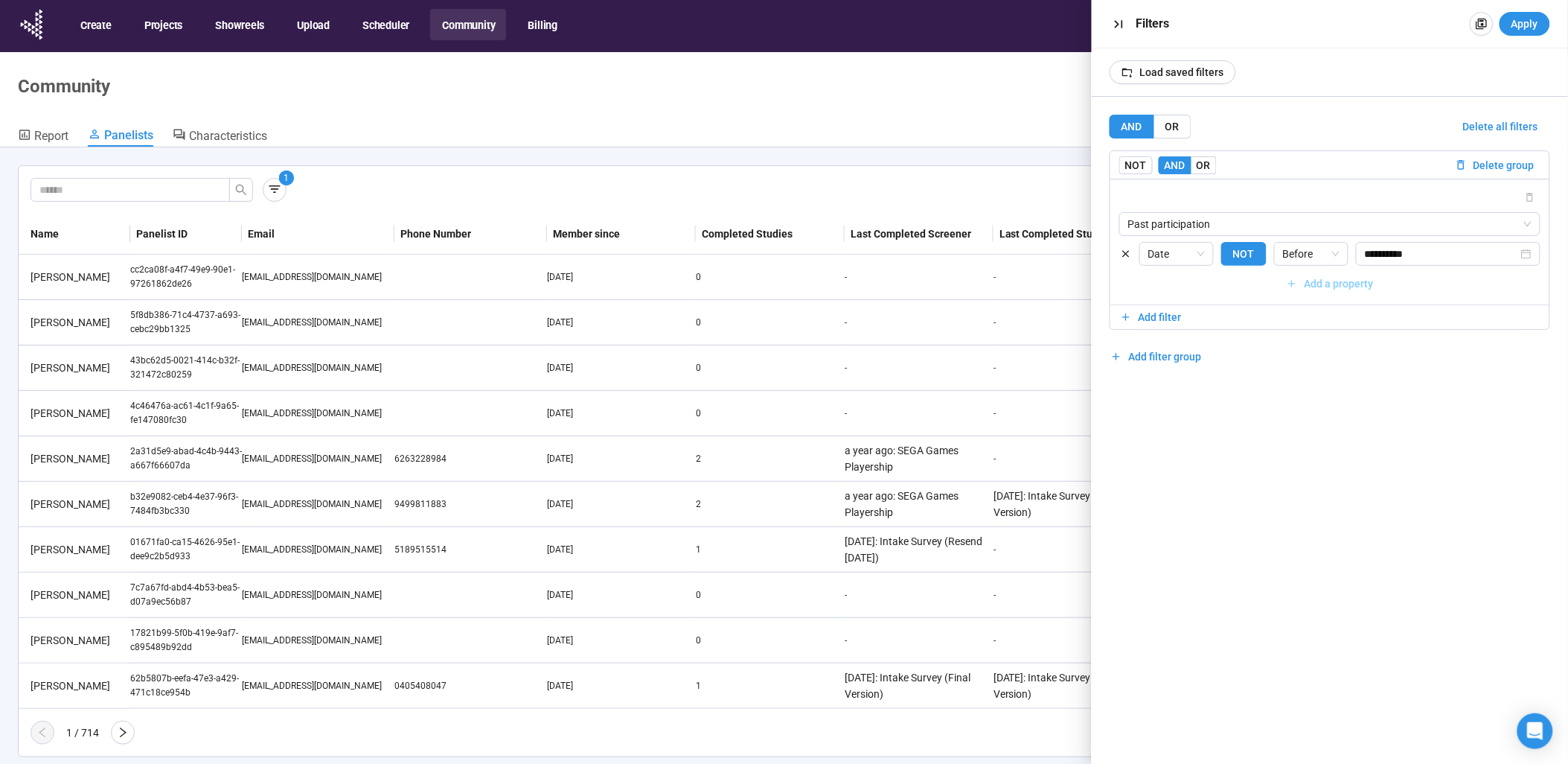
click at [1336, 289] on span "Add a property" at bounding box center [1339, 283] width 69 height 17
click at [1313, 283] on input "search" at bounding box center [1339, 283] width 383 height 22
click at [1229, 439] on div "**********" at bounding box center [1329, 429] width 476 height 667
click at [1215, 169] on label "OR" at bounding box center [1204, 165] width 26 height 18
click at [1187, 165] on label "AND" at bounding box center [1175, 165] width 33 height 18
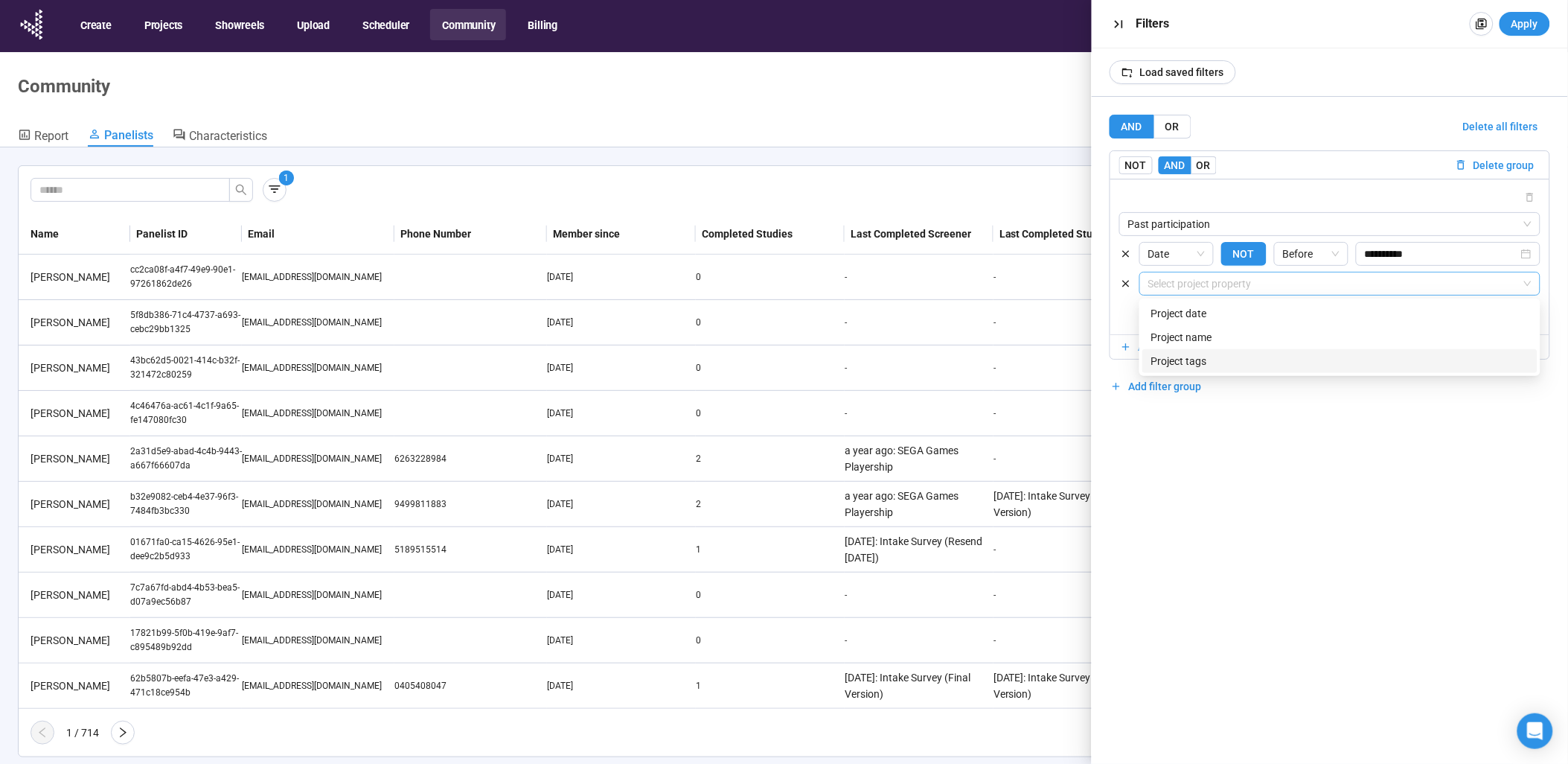
click at [1261, 287] on input "search" at bounding box center [1339, 283] width 383 height 22
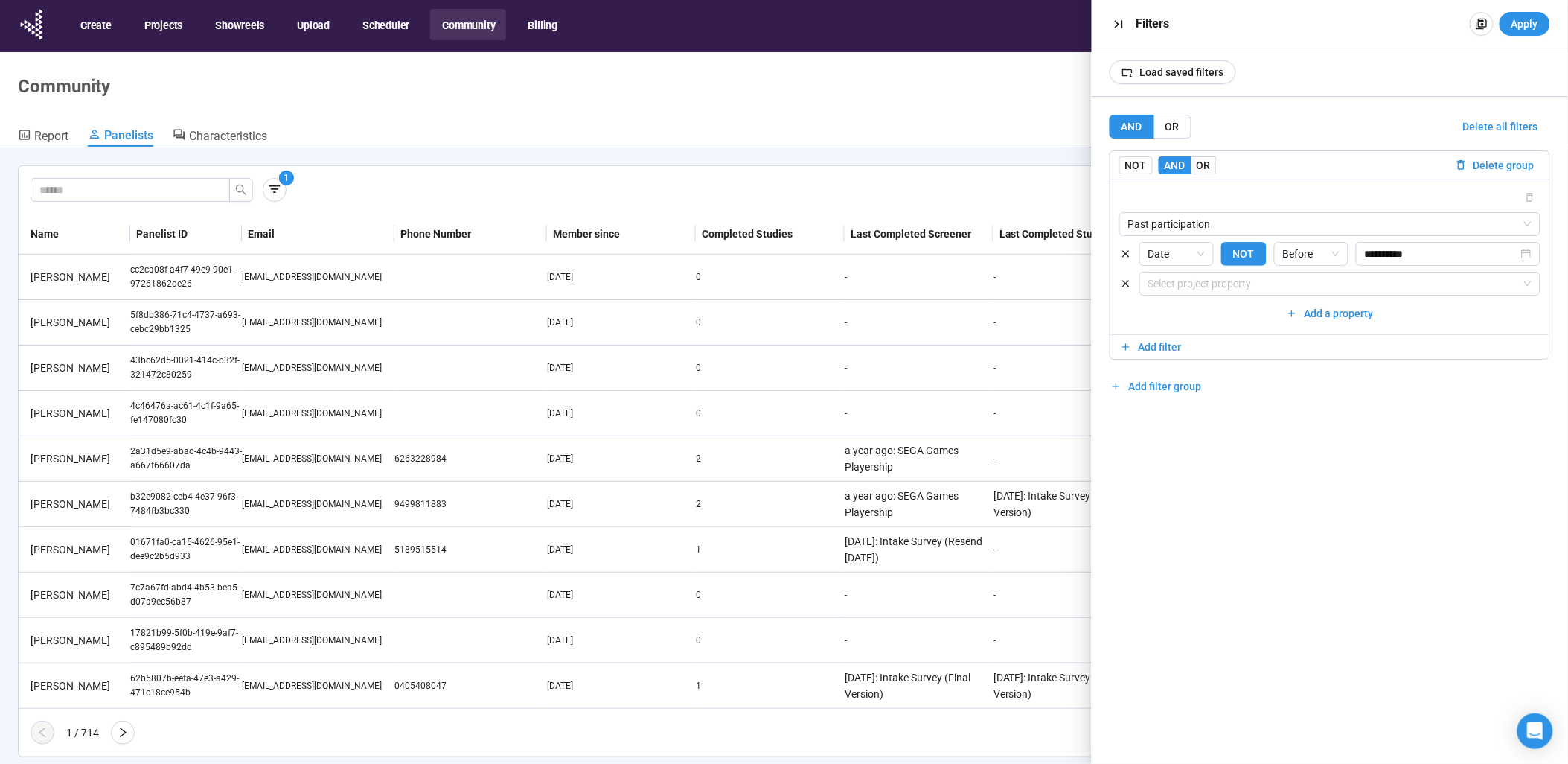
click at [1456, 467] on div "**********" at bounding box center [1329, 429] width 476 height 667
click at [1318, 311] on span "Add a property" at bounding box center [1339, 313] width 69 height 17
click at [1125, 282] on icon "button" at bounding box center [1125, 283] width 12 height 12
click at [1153, 314] on span "Add filter" at bounding box center [1160, 317] width 43 height 17
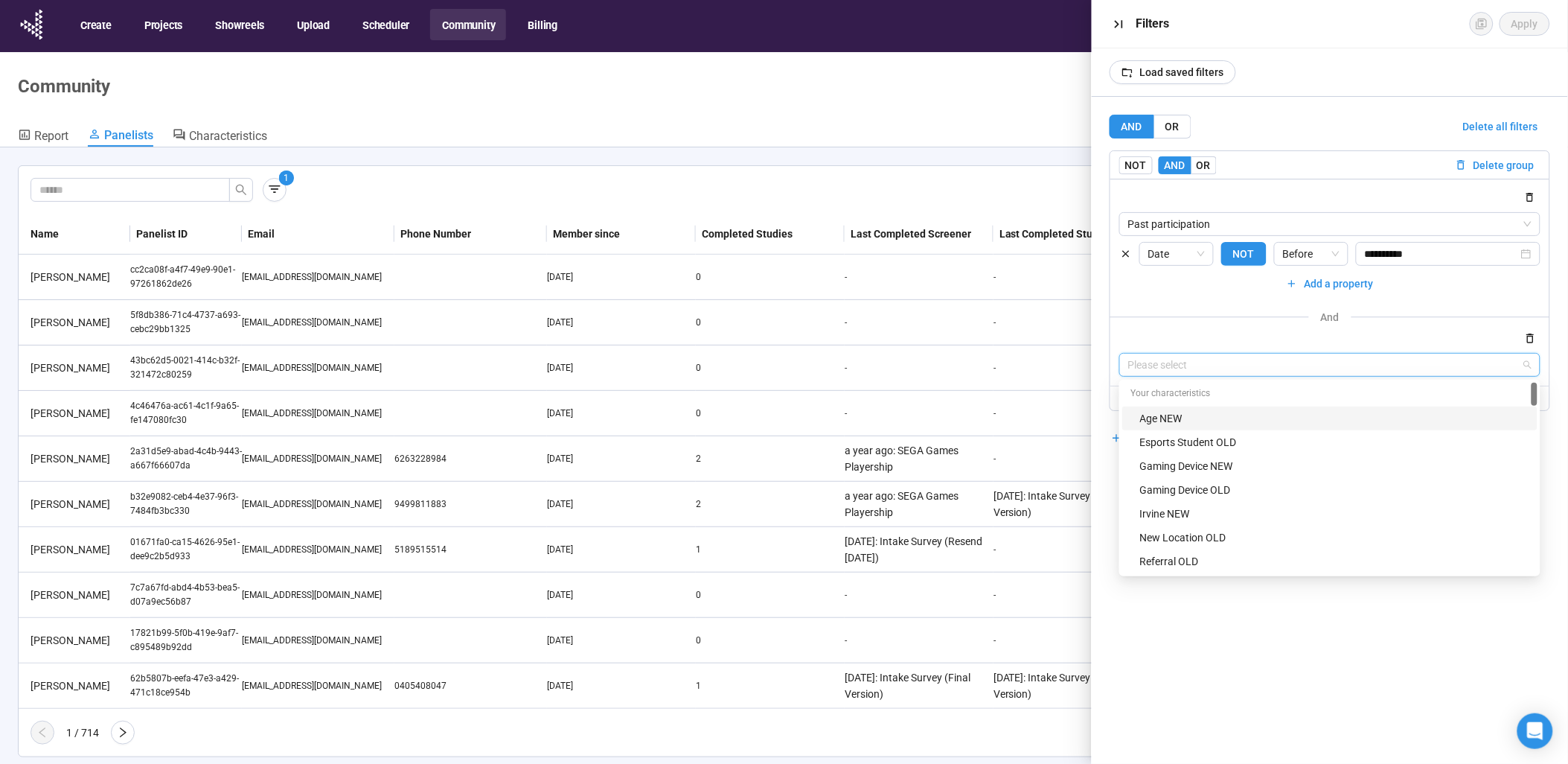
click at [1173, 369] on input "search" at bounding box center [1329, 364] width 403 height 22
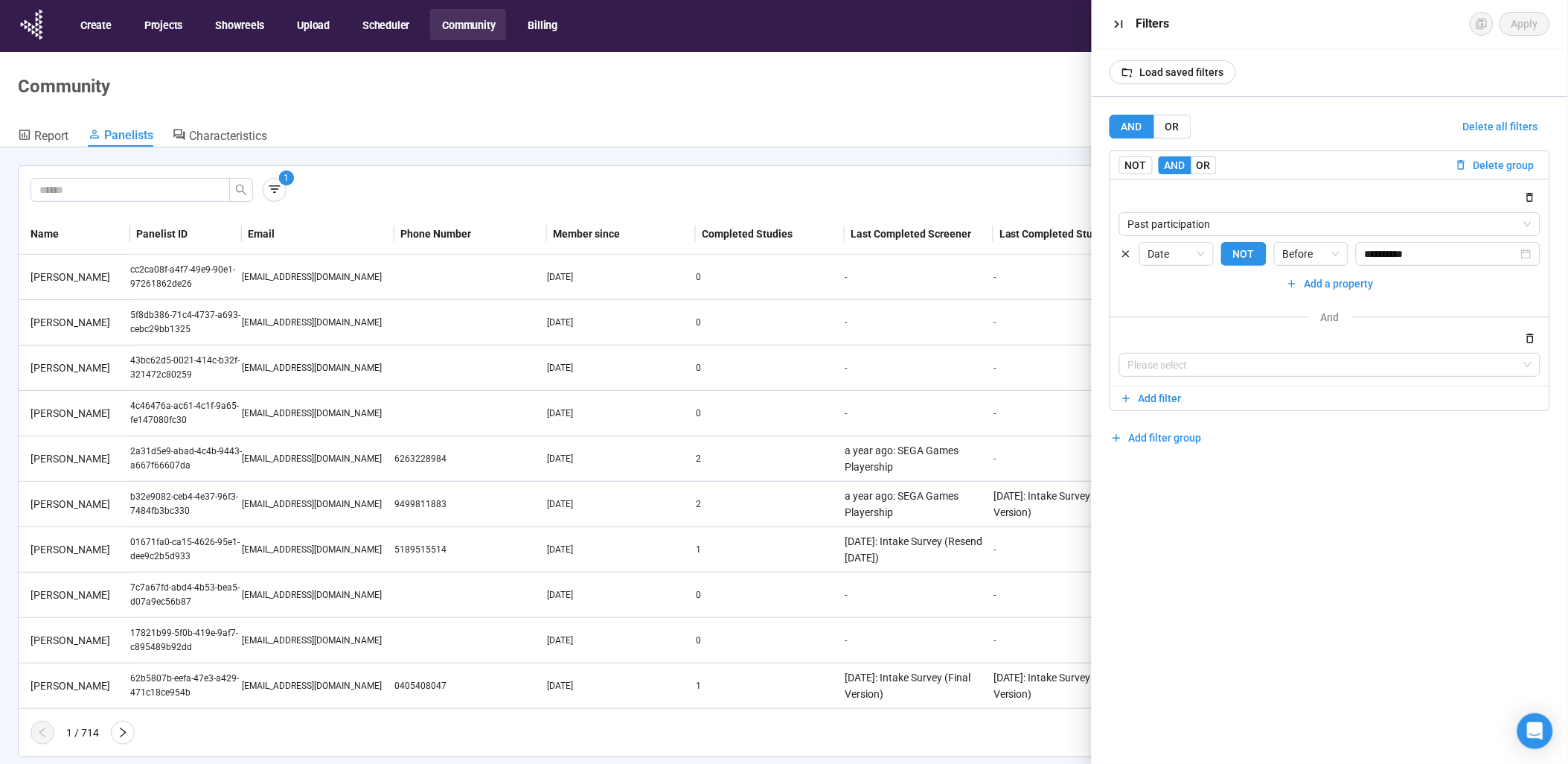
click at [1193, 615] on div "**********" at bounding box center [1329, 429] width 476 height 667
click at [1120, 22] on icon "button" at bounding box center [1118, 24] width 16 height 16
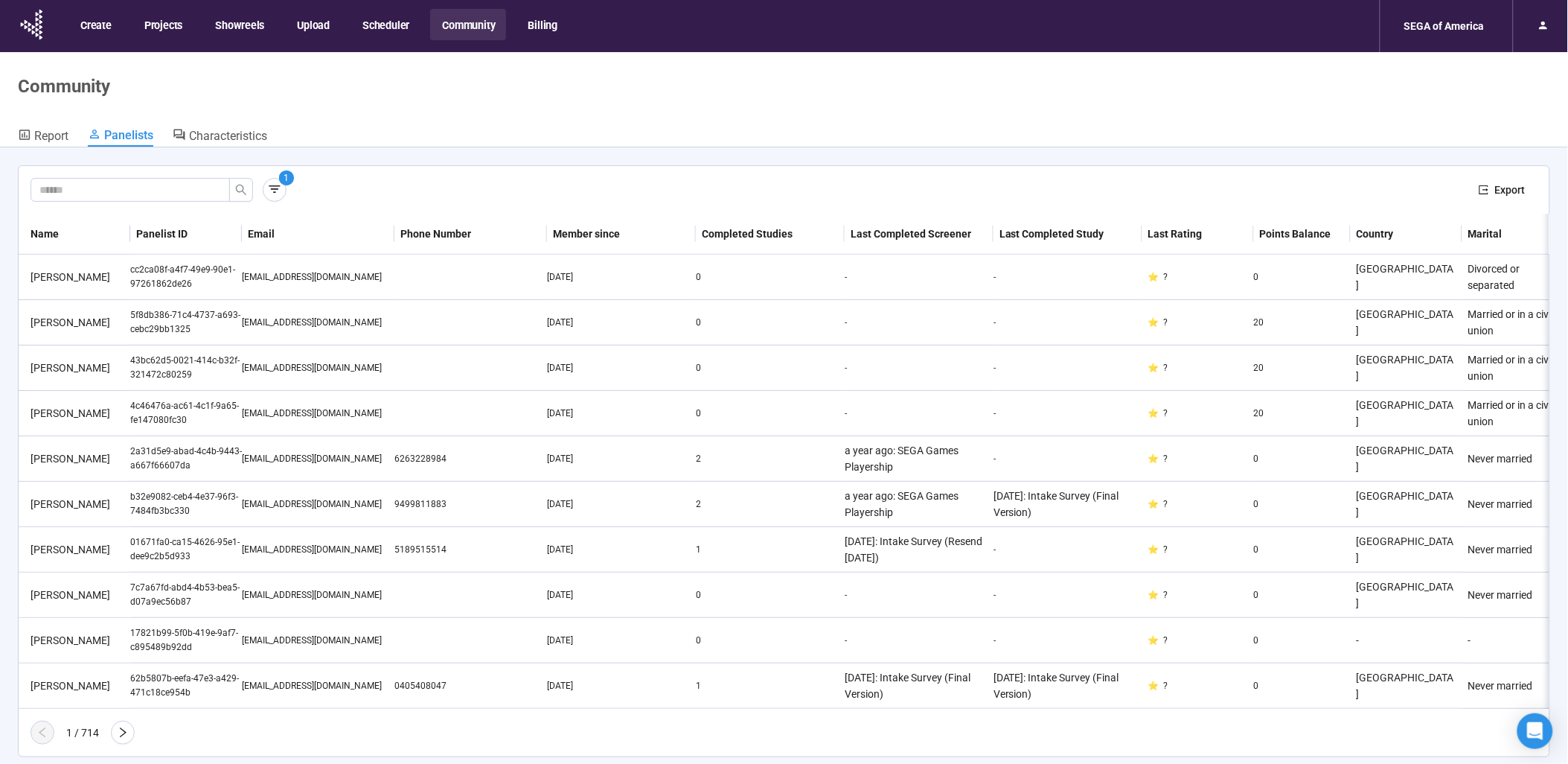
click at [722, 227] on th "Completed Studies" at bounding box center [770, 235] width 149 height 41
click at [284, 179] on span "1" at bounding box center [287, 178] width 5 height 11
click at [278, 187] on icon "button" at bounding box center [275, 189] width 15 height 15
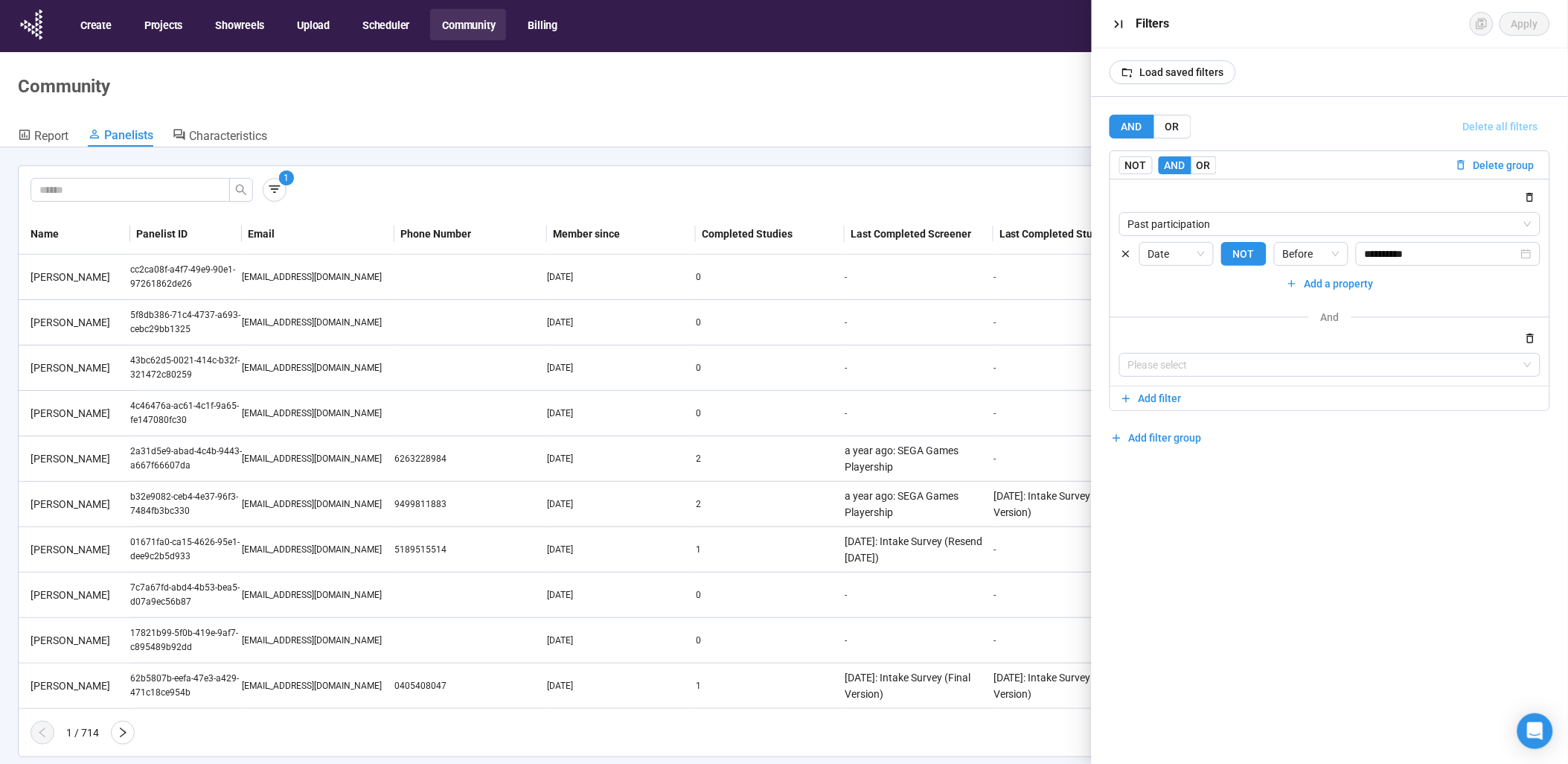
click at [1502, 127] on span "Delete all filters" at bounding box center [1500, 126] width 75 height 17
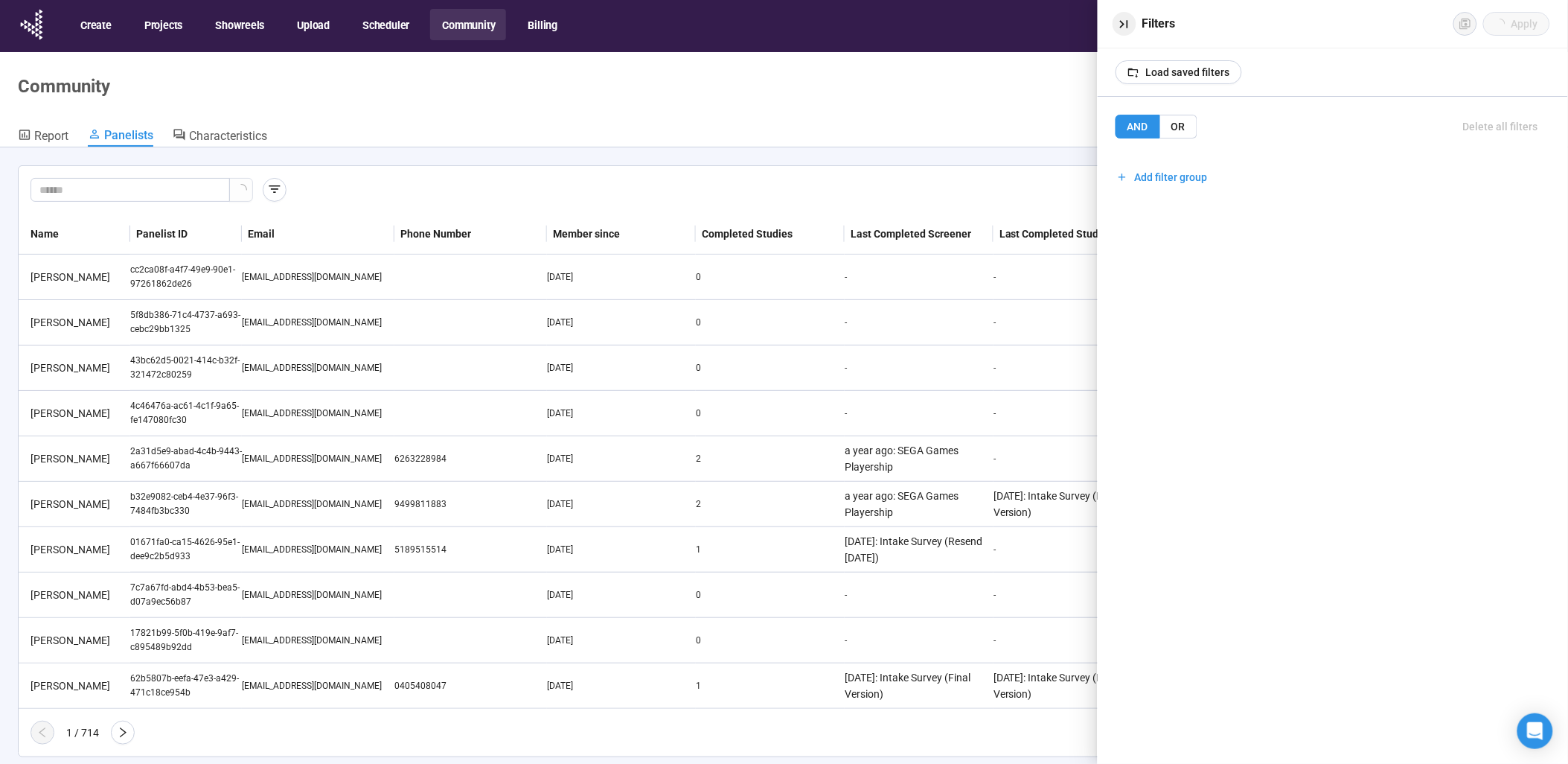
click at [1131, 22] on icon "button" at bounding box center [1124, 24] width 16 height 16
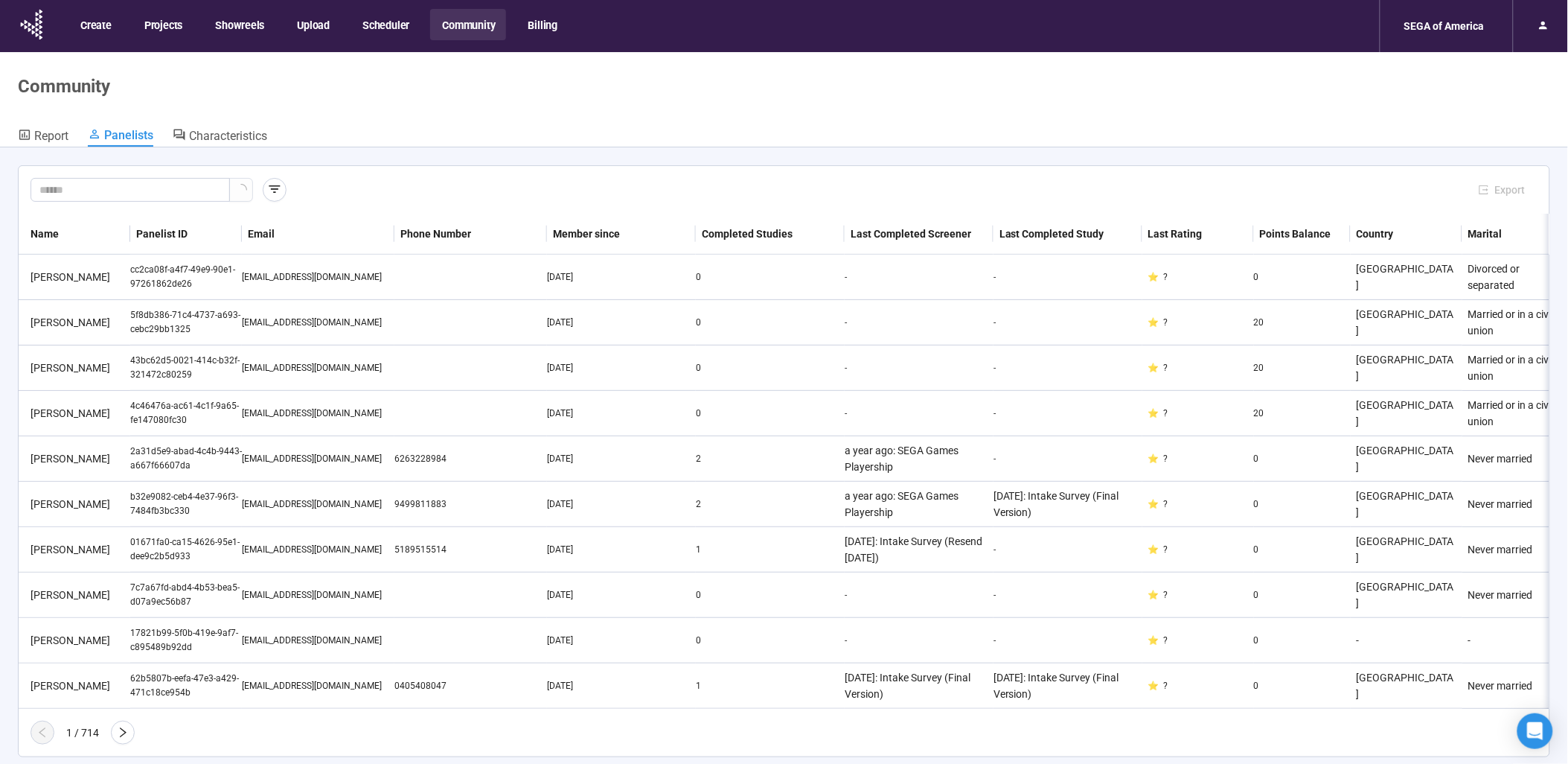
click at [1336, 182] on div "Export" at bounding box center [784, 189] width 1507 height 24
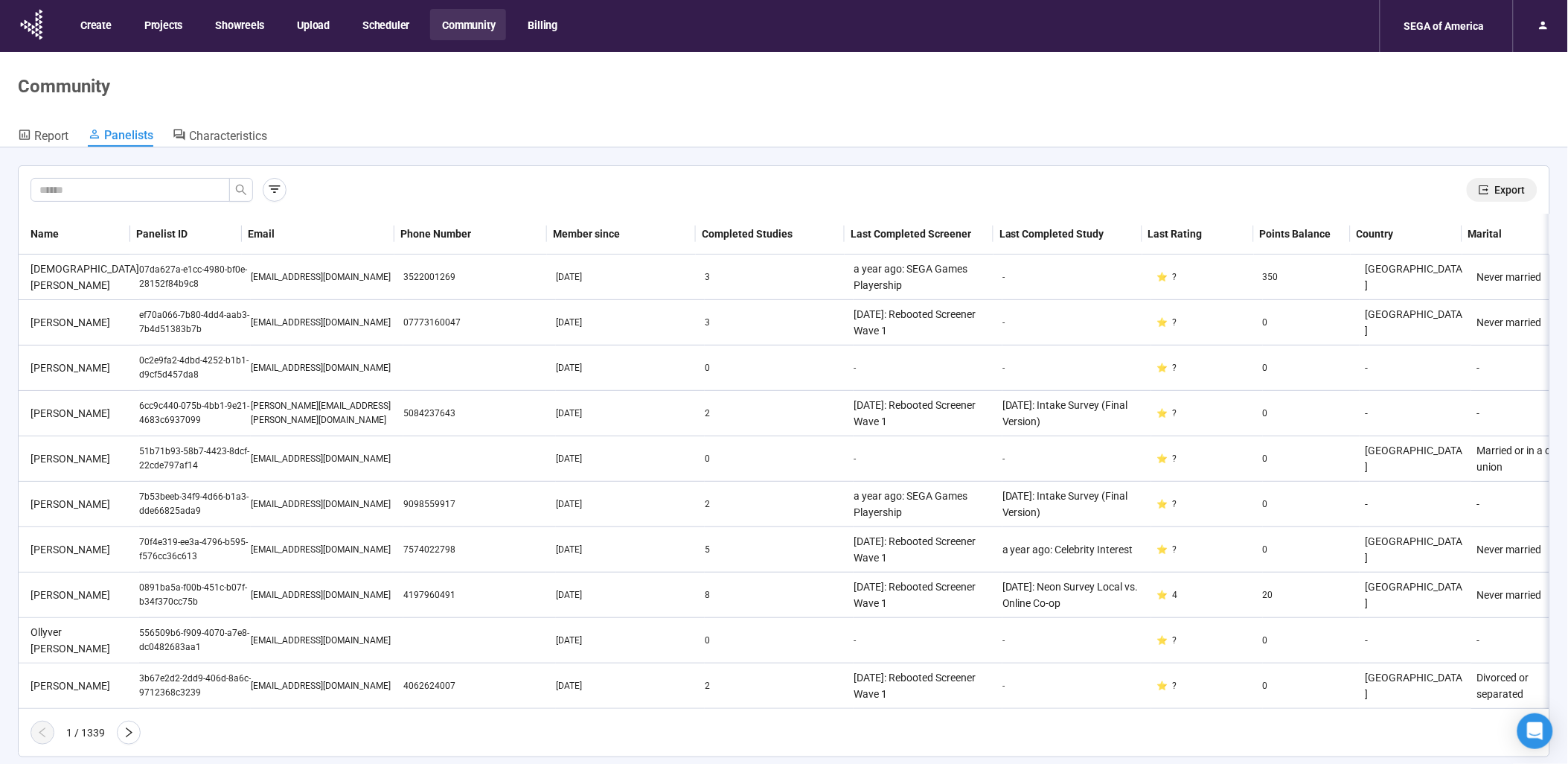
click at [1495, 189] on span "Export" at bounding box center [1509, 190] width 31 height 17
click at [521, 22] on button "Billing" at bounding box center [542, 25] width 52 height 31
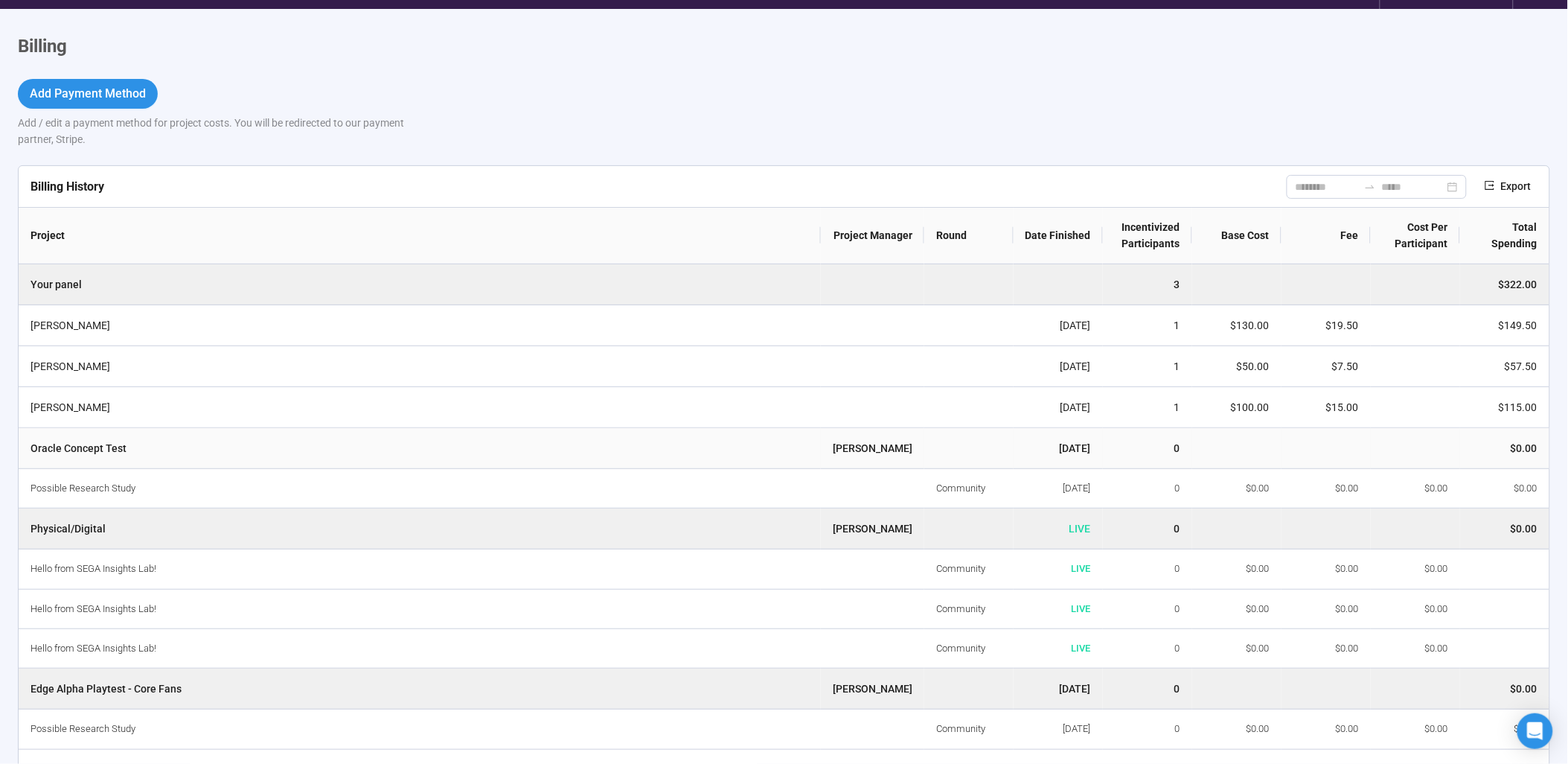
scroll to position [83, 0]
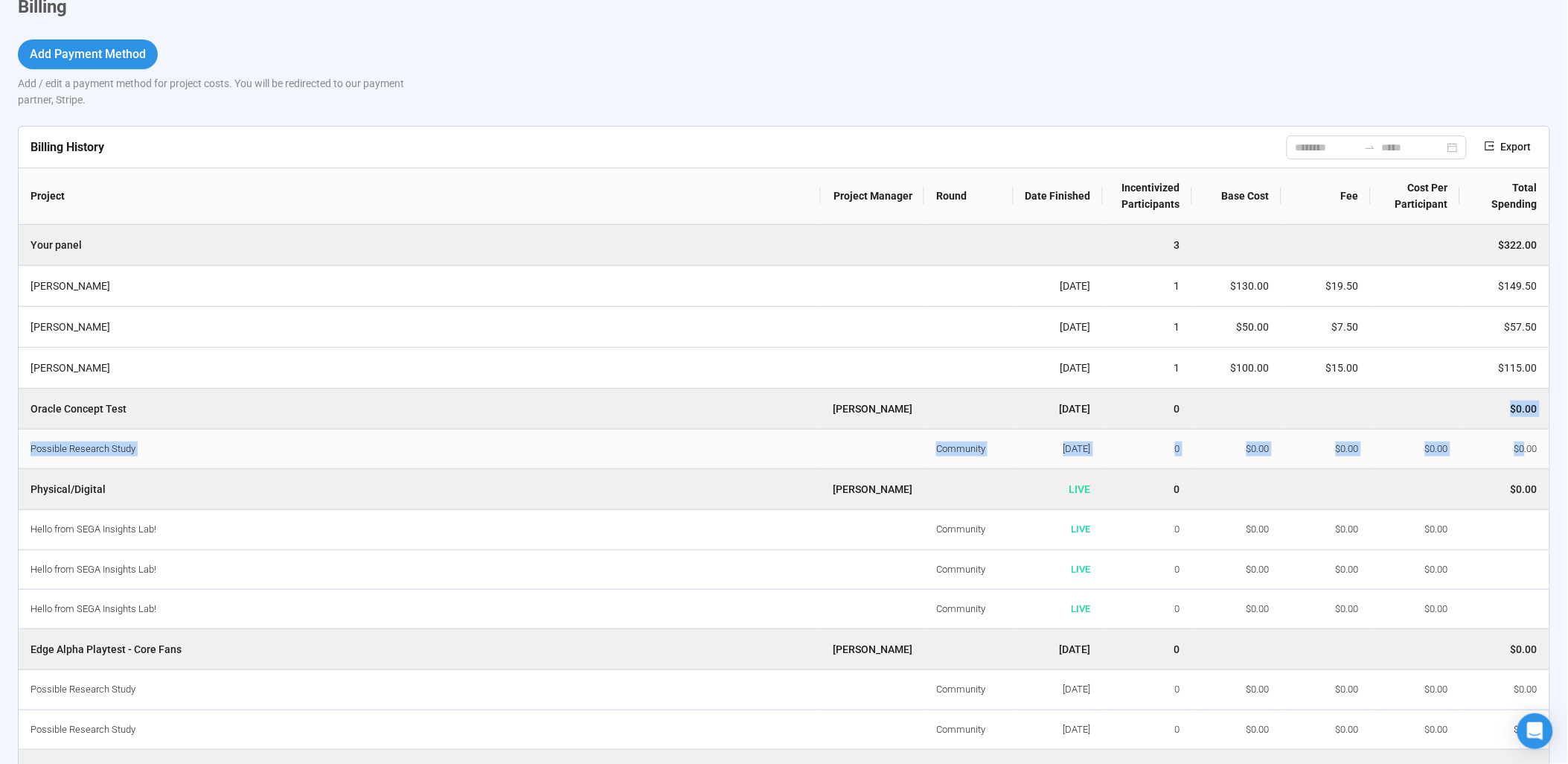
drag, startPoint x: 1490, startPoint y: 415, endPoint x: 1524, endPoint y: 445, distance: 45.3
drag, startPoint x: 1524, startPoint y: 445, endPoint x: 1480, endPoint y: 434, distance: 45.4
click at [1480, 434] on td "$0.00" at bounding box center [1504, 449] width 89 height 40
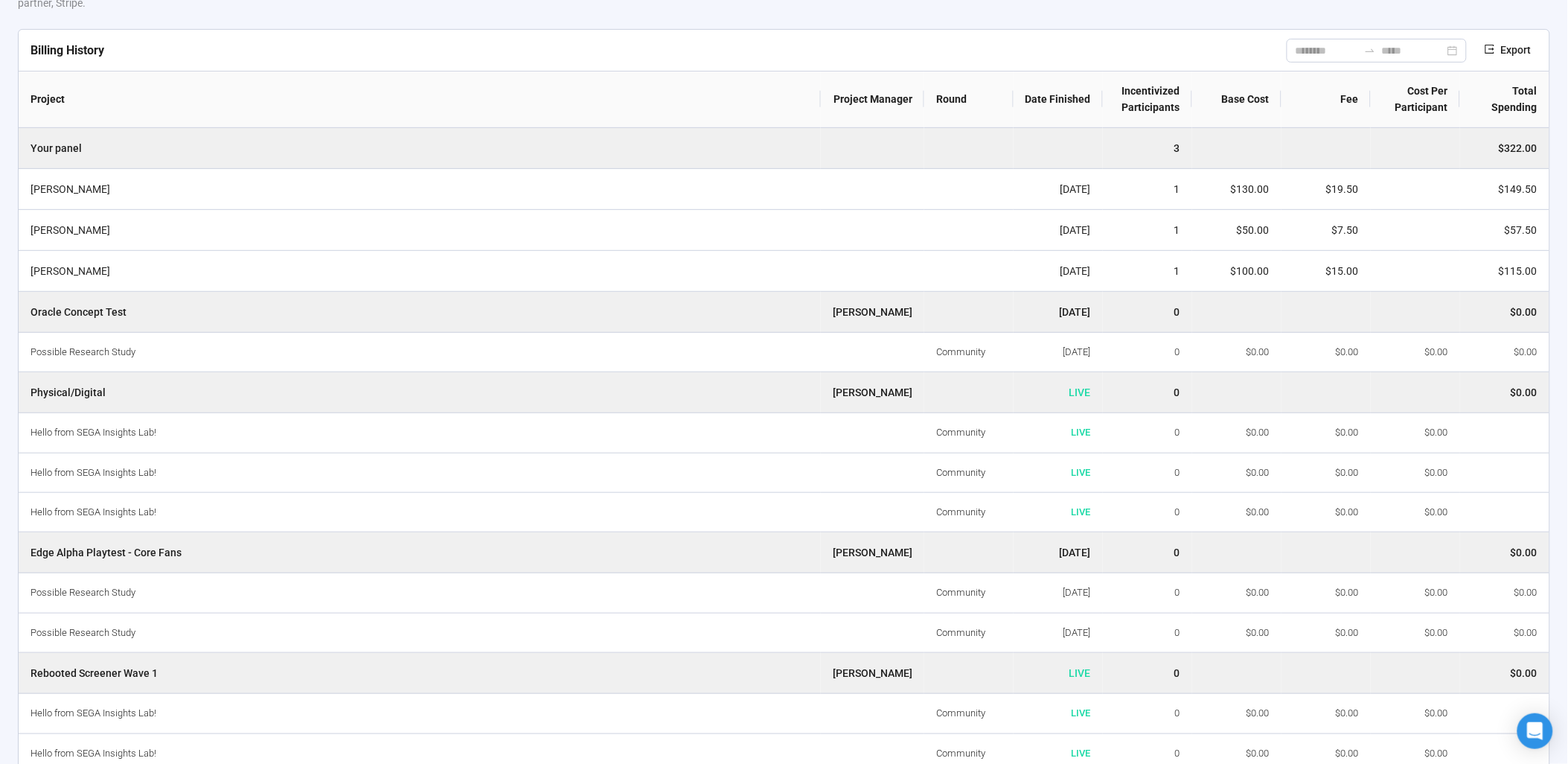
scroll to position [0, 0]
